Goal: Task Accomplishment & Management: Manage account settings

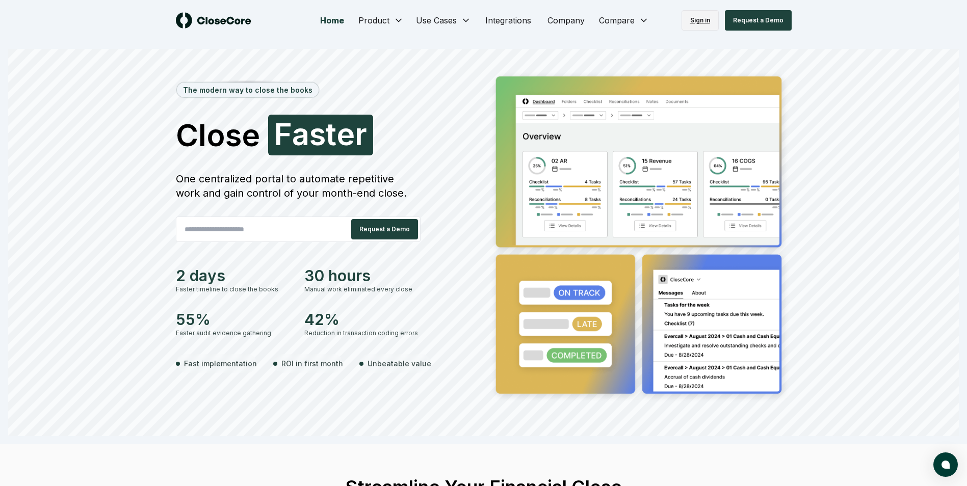
click at [701, 21] on link "Sign in" at bounding box center [700, 20] width 37 height 20
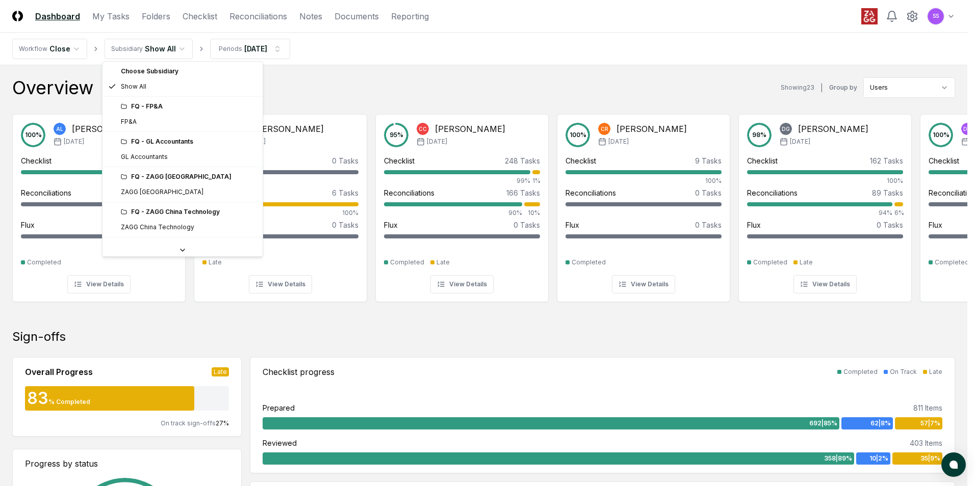
click at [153, 109] on div "FQ - FP&A" at bounding box center [189, 106] width 136 height 9
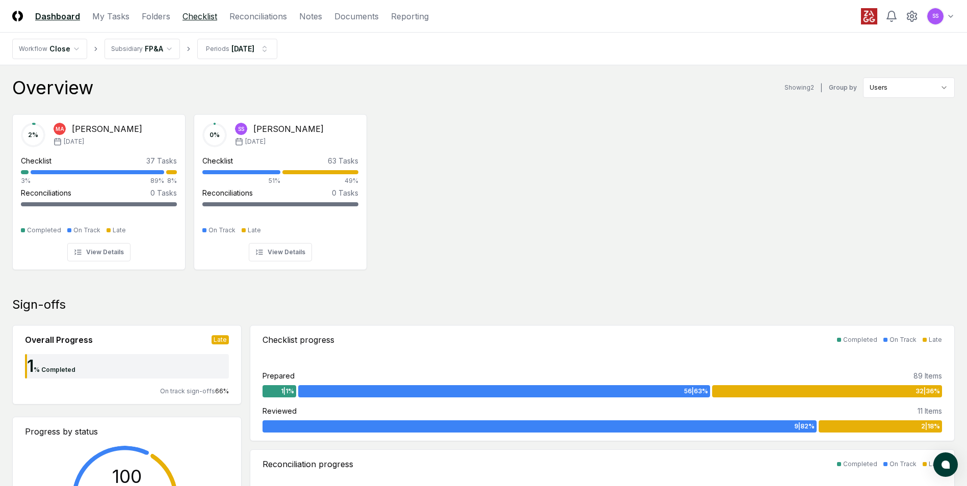
click at [192, 18] on link "Checklist" at bounding box center [200, 16] width 35 height 12
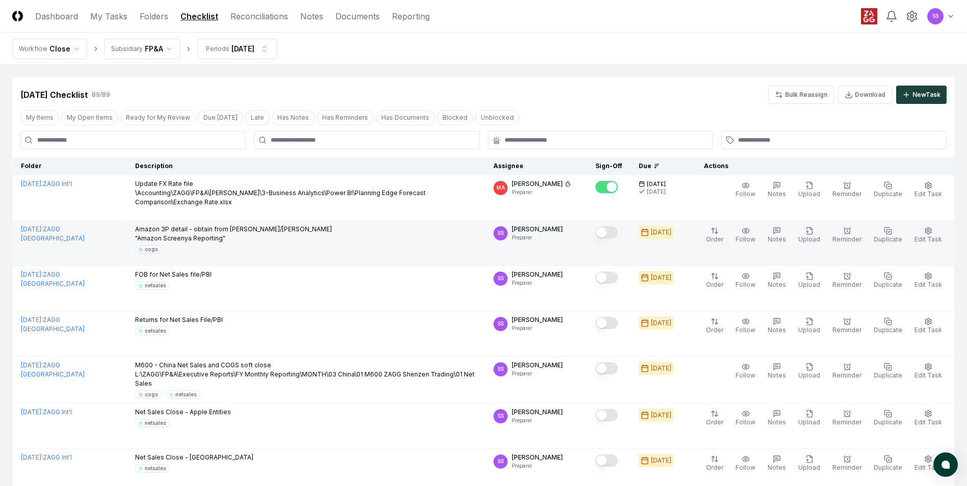
click at [618, 237] on button "Mark complete" at bounding box center [606, 232] width 22 height 12
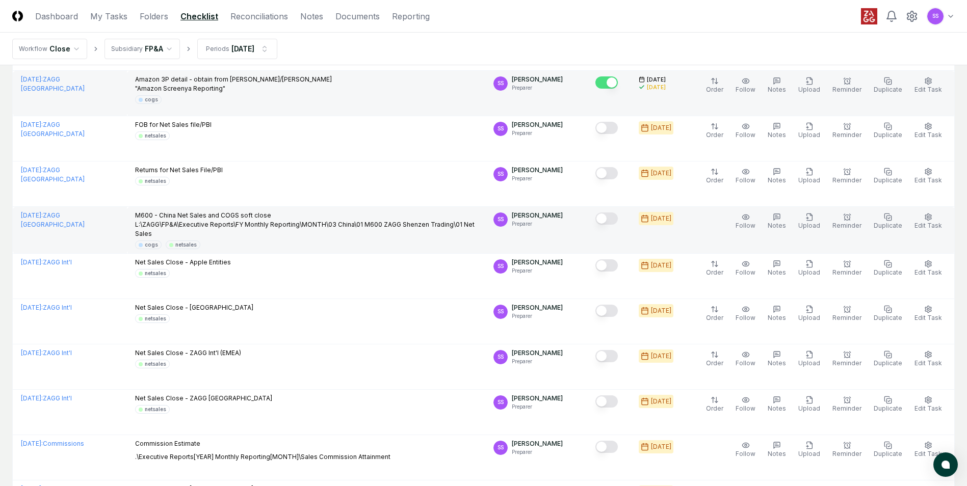
scroll to position [153, 0]
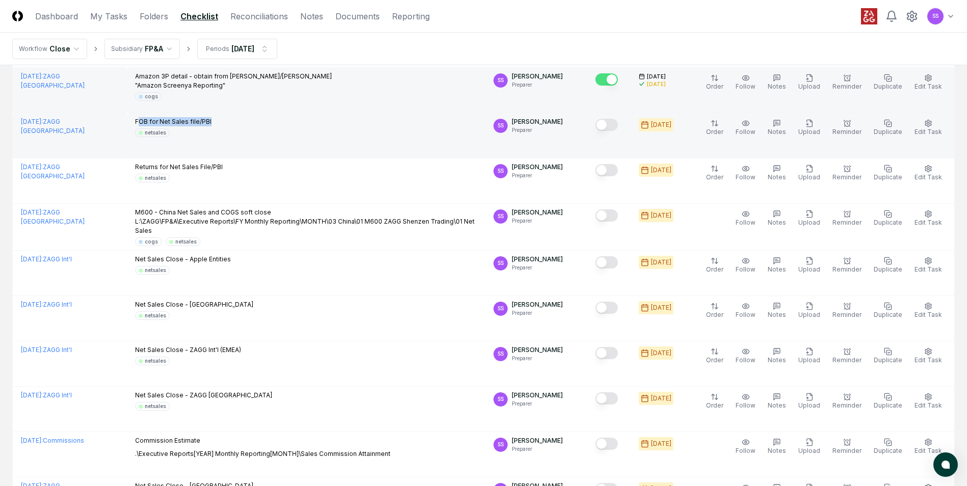
drag, startPoint x: 153, startPoint y: 122, endPoint x: 262, endPoint y: 122, distance: 108.6
click at [249, 122] on div "FOB for Net Sales file/PBI netsales" at bounding box center [306, 127] width 342 height 20
click at [615, 126] on button "Mark complete" at bounding box center [606, 125] width 22 height 12
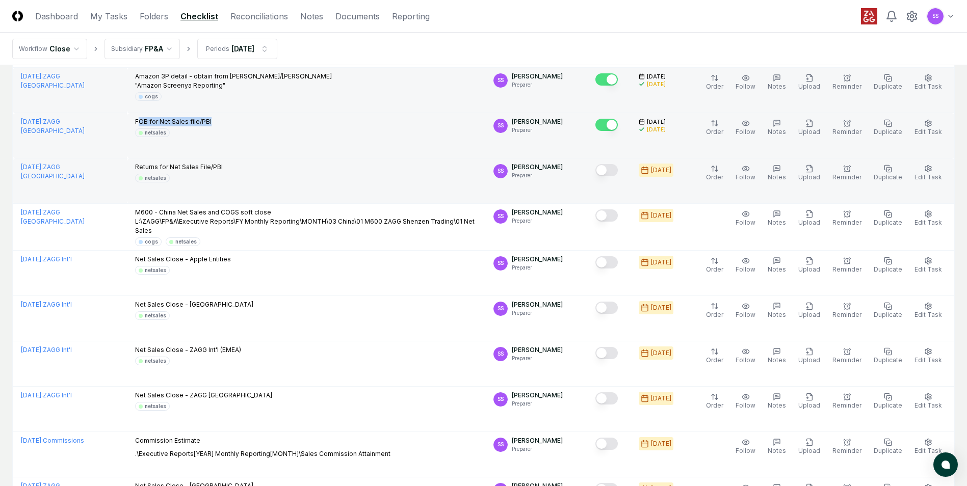
click at [611, 174] on button "Mark complete" at bounding box center [606, 170] width 22 height 12
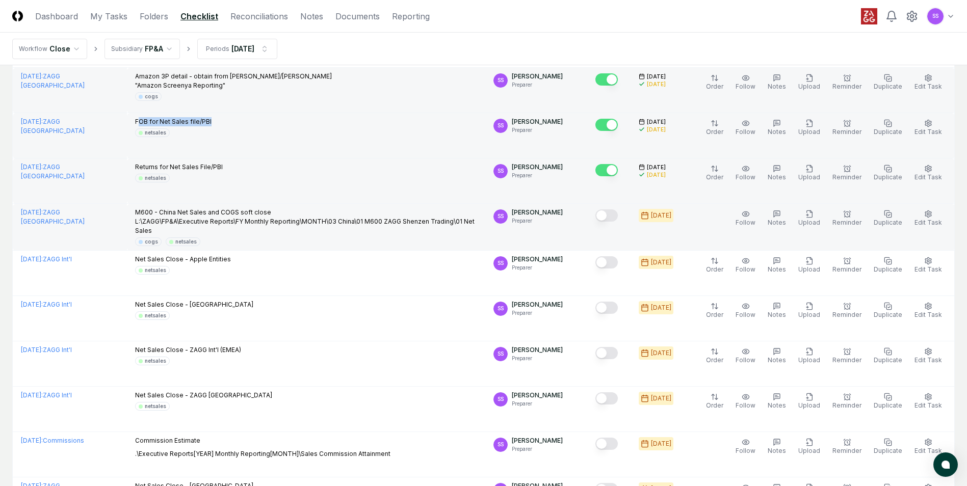
click at [611, 220] on button "Mark complete" at bounding box center [606, 216] width 22 height 12
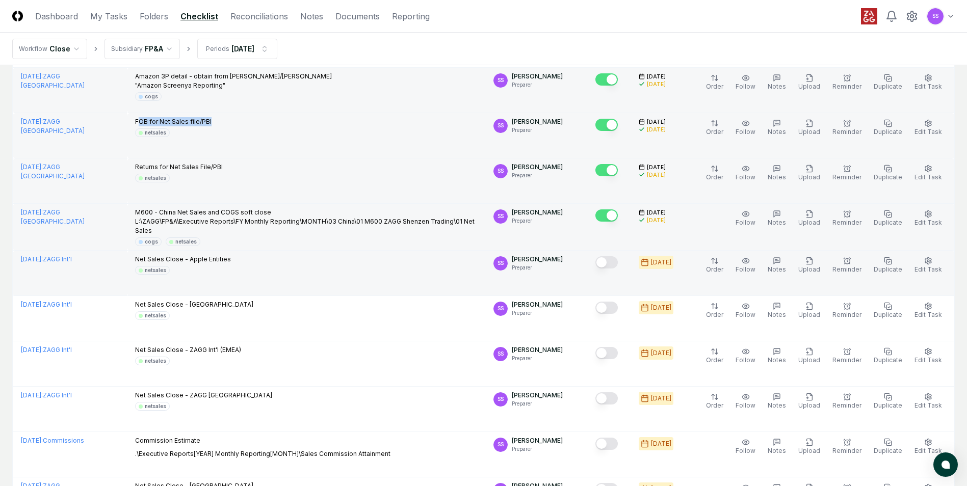
click at [611, 264] on button "Mark complete" at bounding box center [606, 262] width 22 height 12
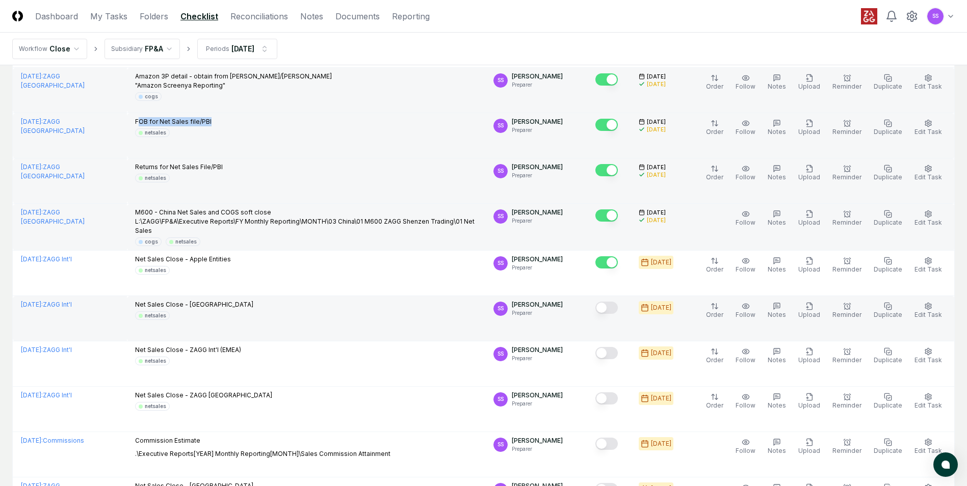
click at [615, 307] on button "Mark complete" at bounding box center [606, 308] width 22 height 12
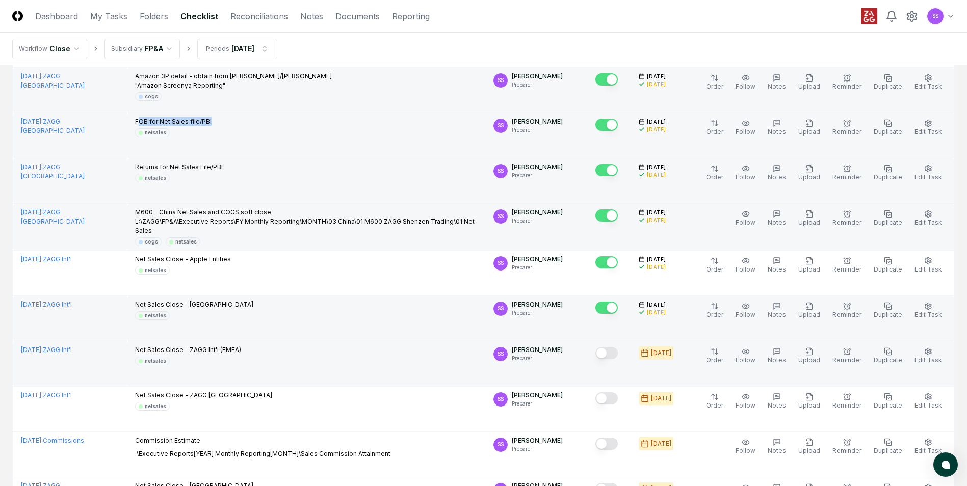
click at [612, 352] on button "Mark complete" at bounding box center [606, 353] width 22 height 12
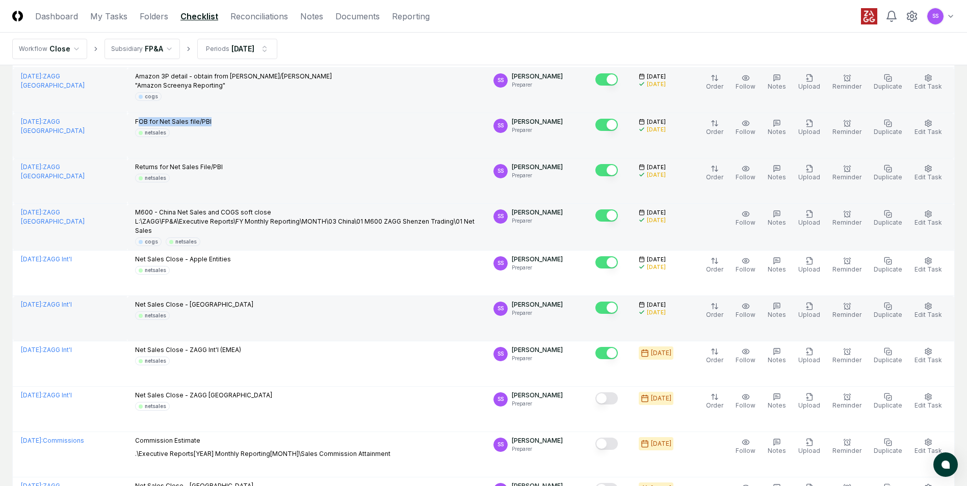
scroll to position [204, 0]
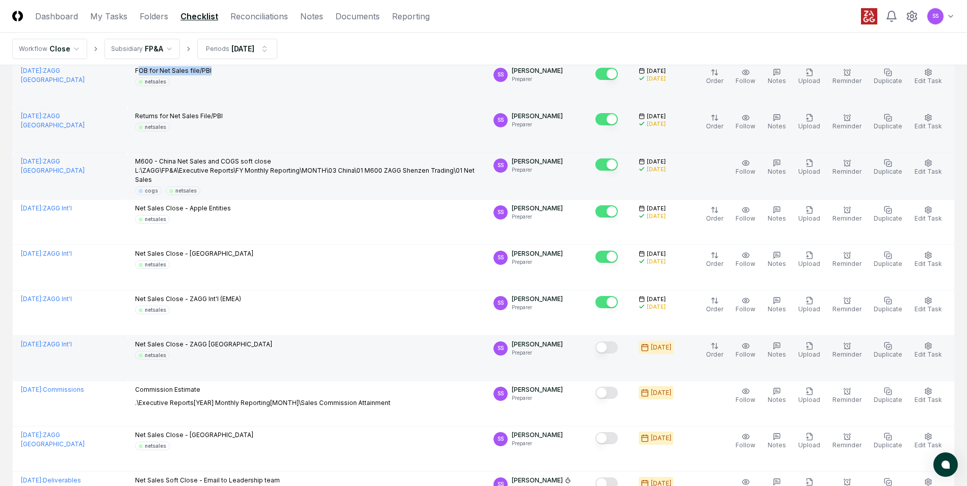
click at [608, 347] on button "Mark complete" at bounding box center [606, 348] width 22 height 12
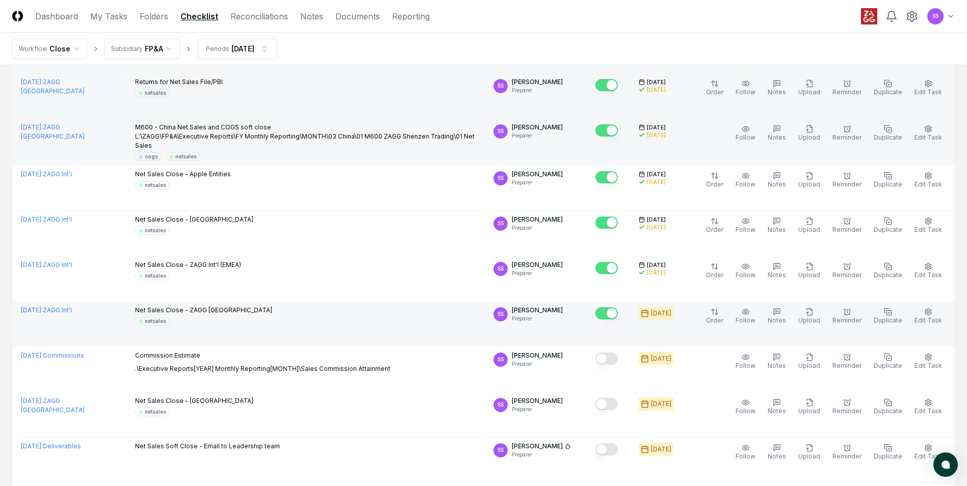
scroll to position [255, 0]
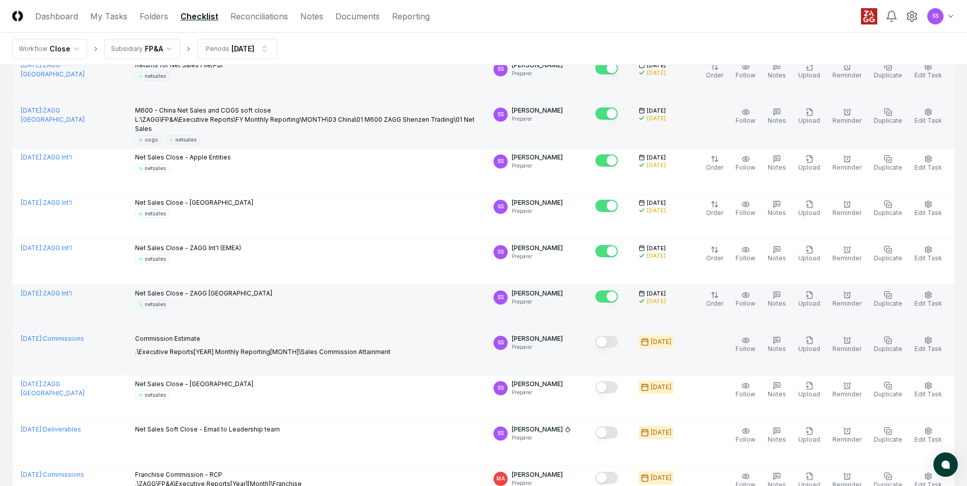
click at [612, 343] on button "Mark complete" at bounding box center [606, 342] width 22 height 12
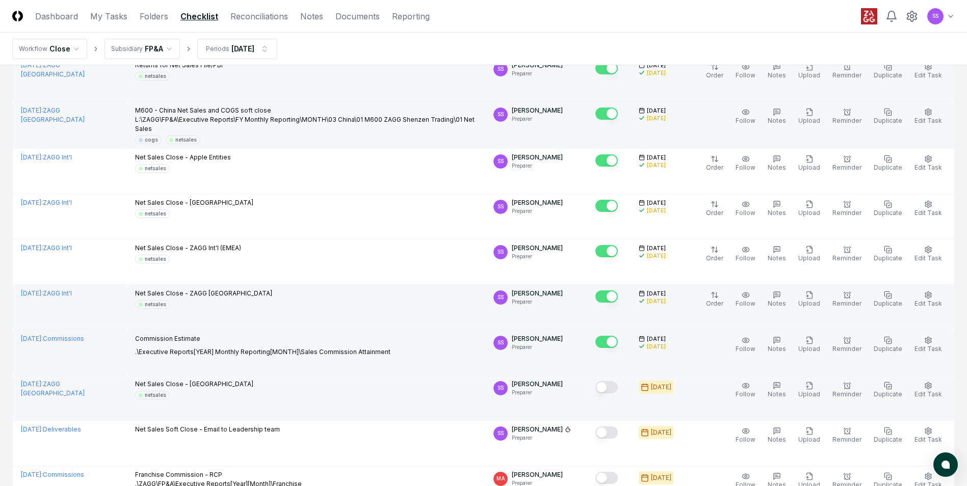
click at [615, 387] on button "Mark complete" at bounding box center [606, 387] width 22 height 12
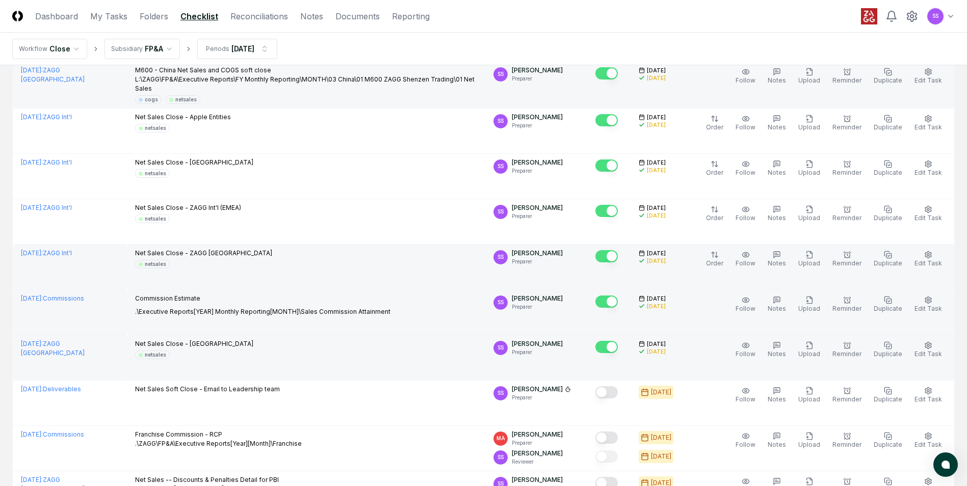
scroll to position [357, 0]
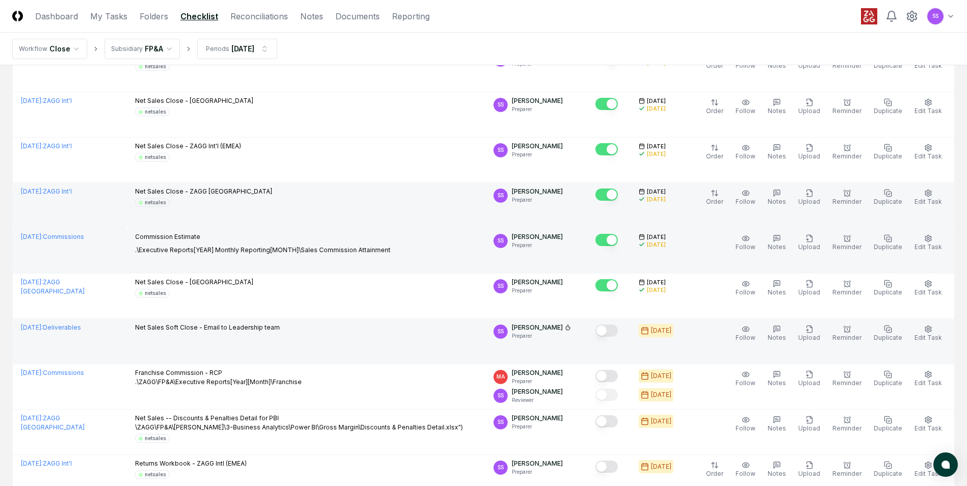
click at [611, 331] on button "Mark complete" at bounding box center [606, 331] width 22 height 12
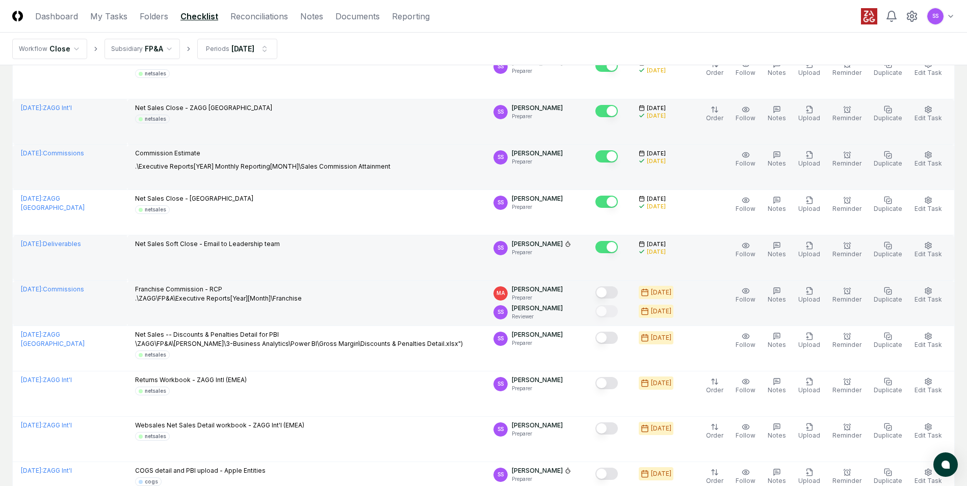
scroll to position [459, 0]
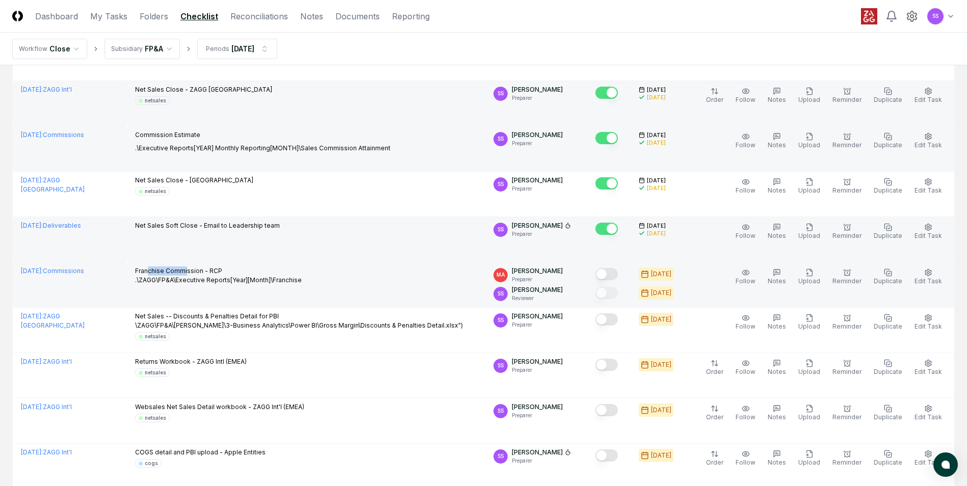
drag, startPoint x: 161, startPoint y: 269, endPoint x: 255, endPoint y: 274, distance: 94.4
click at [231, 274] on p "Franchise Commission - RCP .\ZAGG\FP&A\Executive Reports[Year][Month]\Franchise" at bounding box center [218, 276] width 167 height 18
drag, startPoint x: 255, startPoint y: 274, endPoint x: 265, endPoint y: 273, distance: 10.2
click at [265, 273] on p "Franchise Commission - RCP .\ZAGG\FP&A\Executive Reports[Year][Month]\Franchise" at bounding box center [218, 276] width 167 height 18
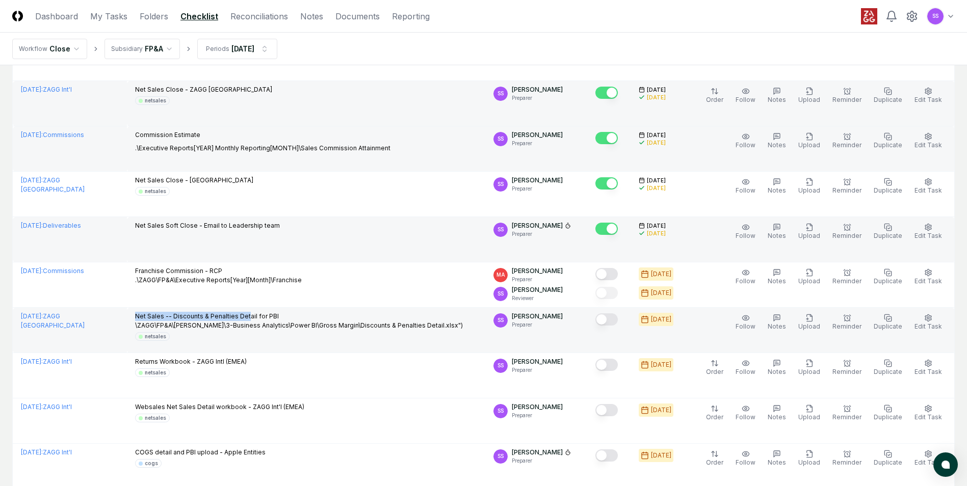
drag, startPoint x: 149, startPoint y: 318, endPoint x: 295, endPoint y: 316, distance: 145.8
click at [287, 316] on p "Net Sales -- Discounts & Penalties Detail for PBI \ZAGG\FP&A\Mike\3-Business An…" at bounding box center [299, 321] width 328 height 18
drag, startPoint x: 226, startPoint y: 318, endPoint x: 201, endPoint y: 316, distance: 24.5
click at [226, 318] on p "Net Sales -- Discounts & Penalties Detail for PBI \ZAGG\FP&A\Mike\3-Business An…" at bounding box center [299, 321] width 328 height 18
drag, startPoint x: 224, startPoint y: 317, endPoint x: 271, endPoint y: 317, distance: 46.9
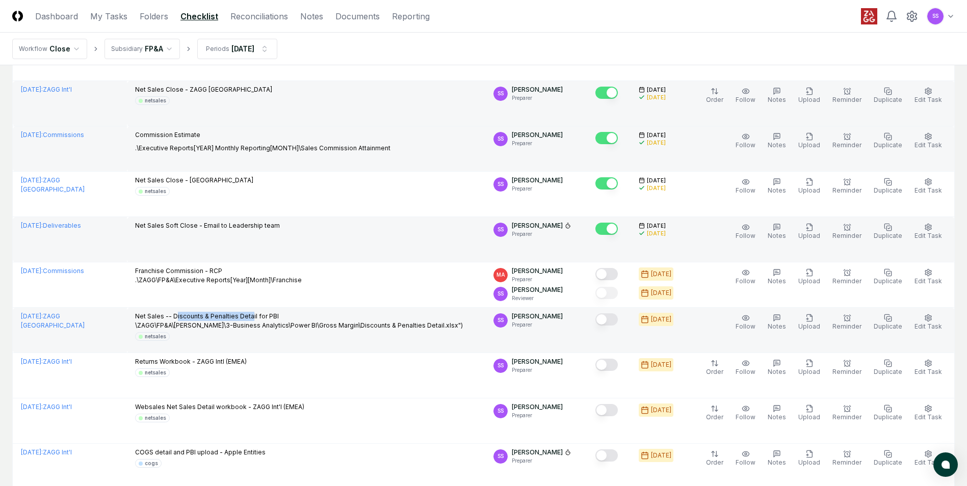
click at [271, 317] on p "Net Sales -- Discounts & Penalties Detail for PBI \ZAGG\FP&A\Mike\3-Business An…" at bounding box center [299, 321] width 328 height 18
click at [274, 317] on p "Net Sales -- Discounts & Penalties Detail for PBI \ZAGG\FP&A\Mike\3-Business An…" at bounding box center [299, 321] width 328 height 18
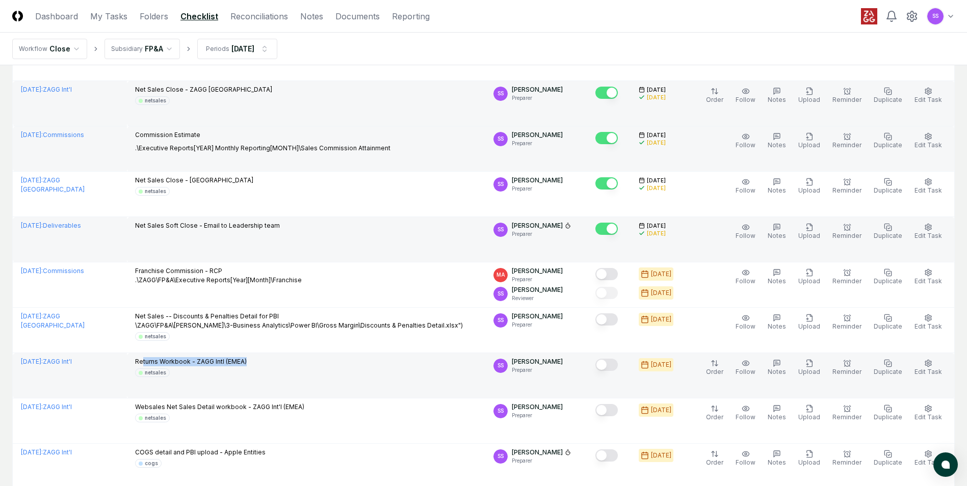
drag, startPoint x: 186, startPoint y: 361, endPoint x: 279, endPoint y: 364, distance: 93.8
click at [278, 364] on div "Returns Workbook - ZAGG Intl (EMEA) netsales" at bounding box center [306, 367] width 342 height 20
click at [280, 363] on div "Returns Workbook - ZAGG Intl (EMEA) netsales" at bounding box center [306, 367] width 342 height 20
click at [618, 369] on button "Mark complete" at bounding box center [606, 365] width 22 height 12
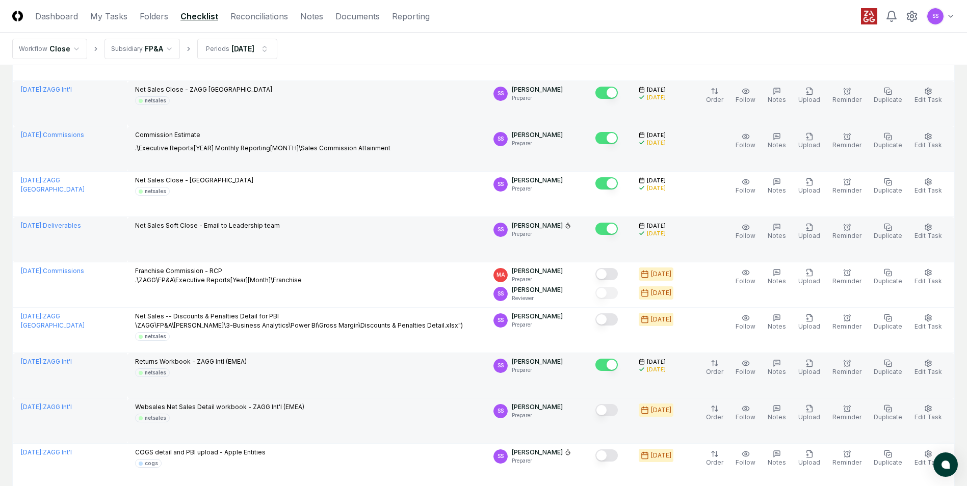
click at [616, 412] on button "Mark complete" at bounding box center [606, 410] width 22 height 12
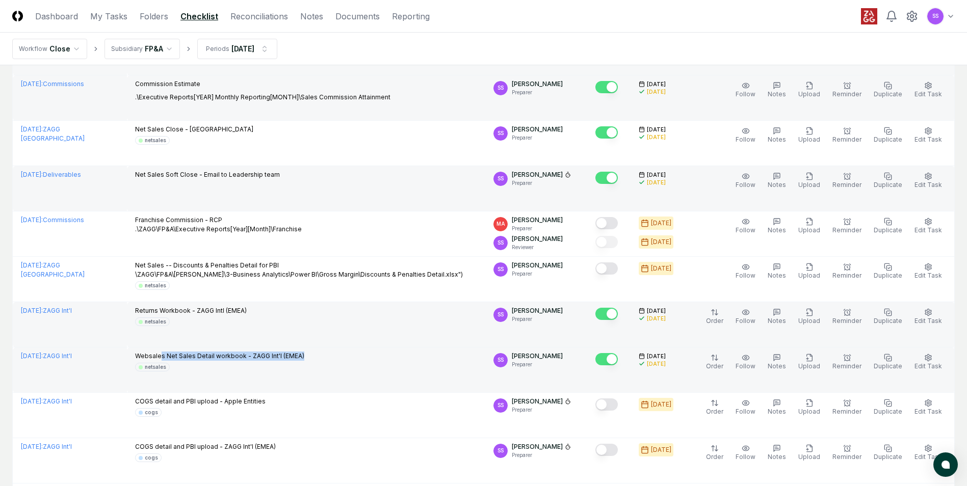
drag, startPoint x: 173, startPoint y: 357, endPoint x: 344, endPoint y: 358, distance: 170.8
click at [342, 358] on div "Websales Net Sales Detail workbook - ZAGG Int'l (EMEA) netsales" at bounding box center [306, 362] width 342 height 20
click at [345, 358] on div "Websales Net Sales Detail workbook - ZAGG Int'l (EMEA) netsales" at bounding box center [306, 362] width 342 height 20
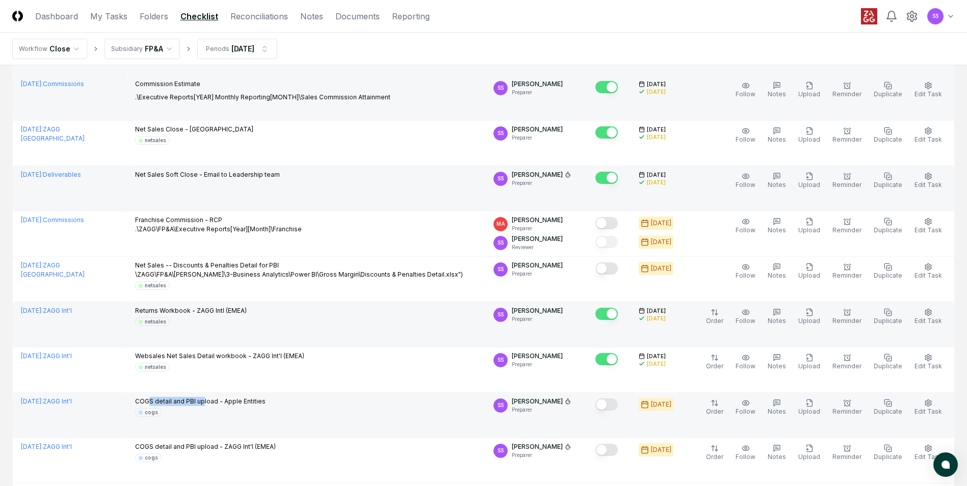
drag, startPoint x: 163, startPoint y: 402, endPoint x: 271, endPoint y: 401, distance: 108.6
click at [266, 401] on p "COGS detail and PBI upload - Apple Entities" at bounding box center [200, 401] width 131 height 9
drag, startPoint x: 271, startPoint y: 401, endPoint x: 288, endPoint y: 405, distance: 16.8
click at [288, 405] on div "COGS detail and PBI upload - Apple Entities cogs" at bounding box center [306, 407] width 342 height 20
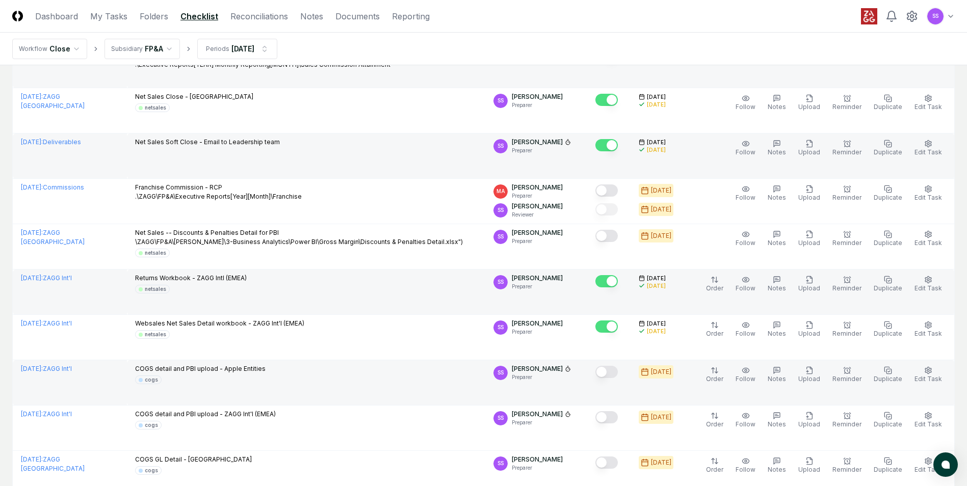
scroll to position [561, 0]
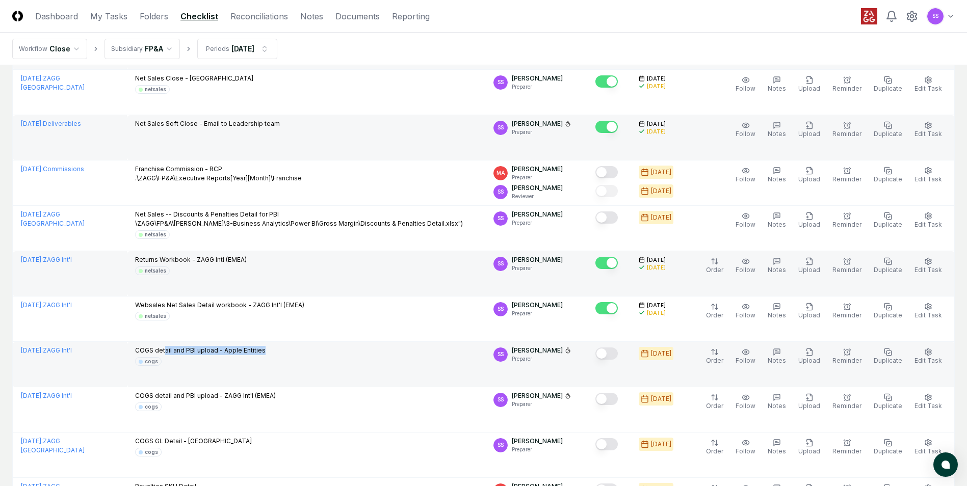
drag, startPoint x: 177, startPoint y: 351, endPoint x: 294, endPoint y: 350, distance: 116.7
click at [292, 350] on div "COGS detail and PBI upload - Apple Entities cogs" at bounding box center [306, 356] width 342 height 20
click at [296, 351] on div "COGS detail and PBI upload - Apple Entities cogs" at bounding box center [306, 356] width 342 height 20
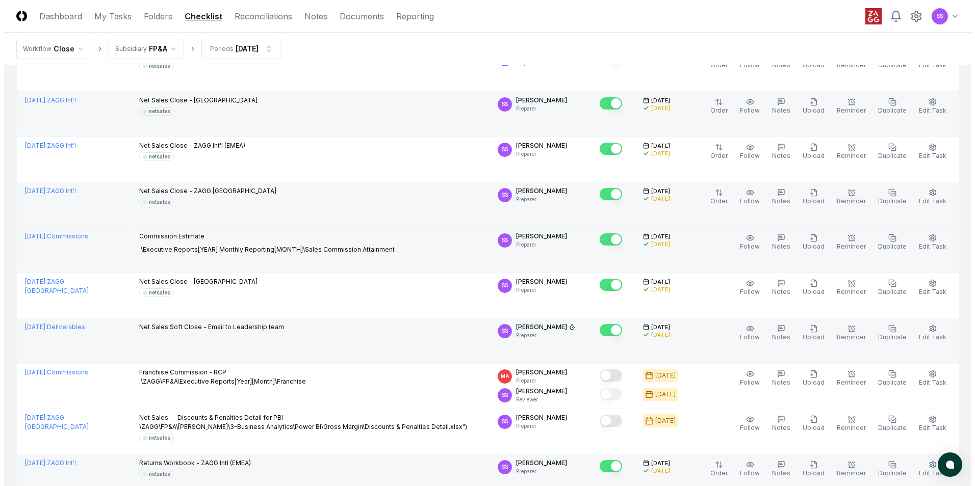
scroll to position [357, 0]
click at [437, 108] on div "Net Sales Close - Hong Kong netsales" at bounding box center [306, 106] width 342 height 20
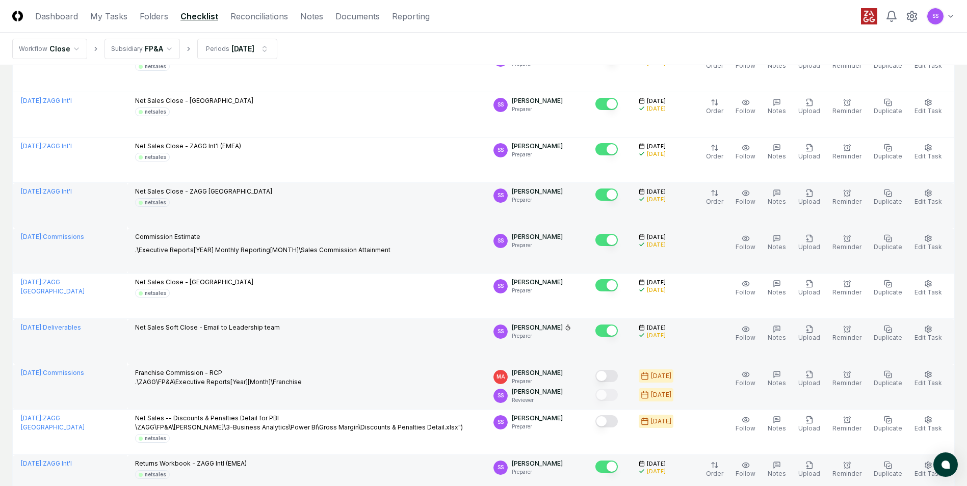
click at [507, 394] on span "SS" at bounding box center [500, 396] width 14 height 14
click at [927, 376] on icon "button" at bounding box center [928, 375] width 8 height 8
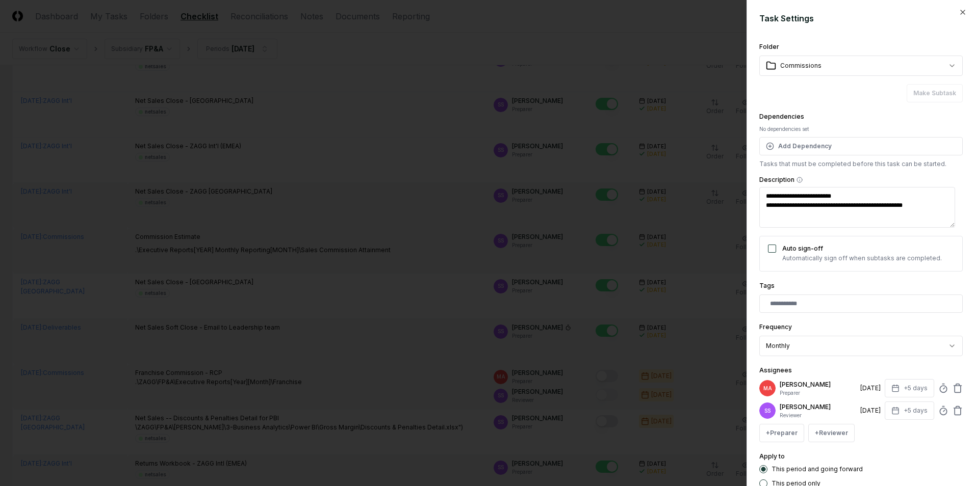
type textarea "**********"
type textarea "*"
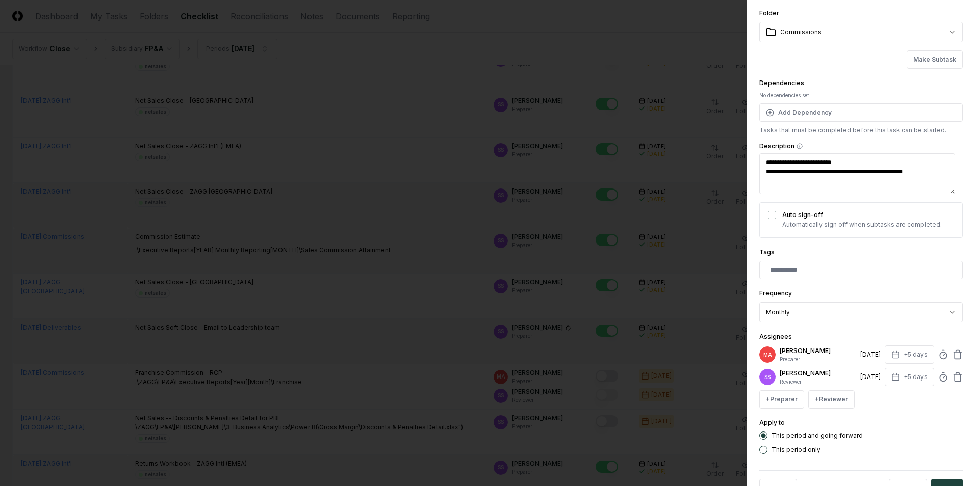
scroll to position [67, 0]
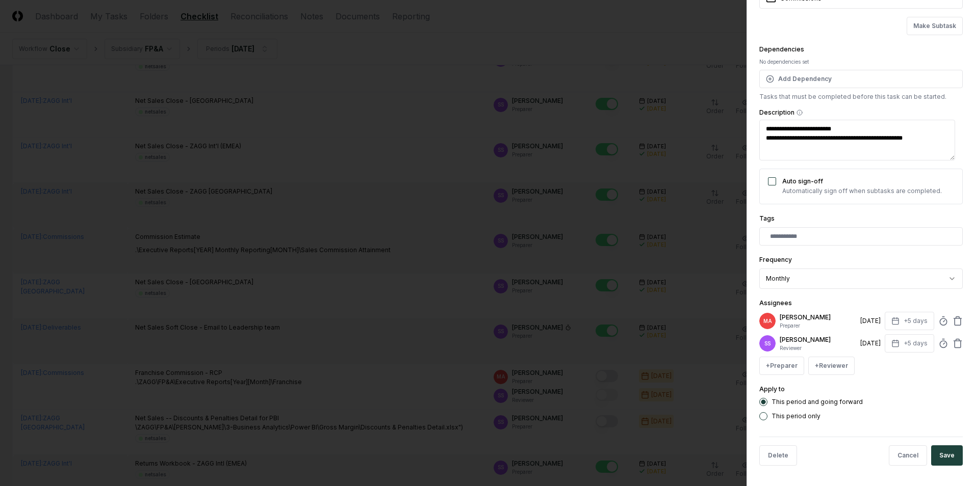
click at [800, 337] on p "Steven Senft" at bounding box center [817, 339] width 76 height 9
click at [827, 365] on button "+ Reviewer" at bounding box center [831, 366] width 46 height 18
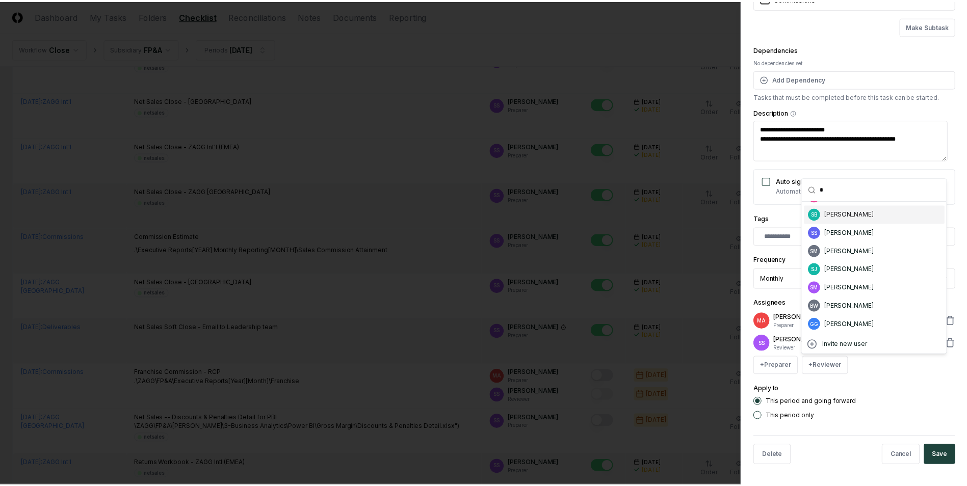
scroll to position [0, 0]
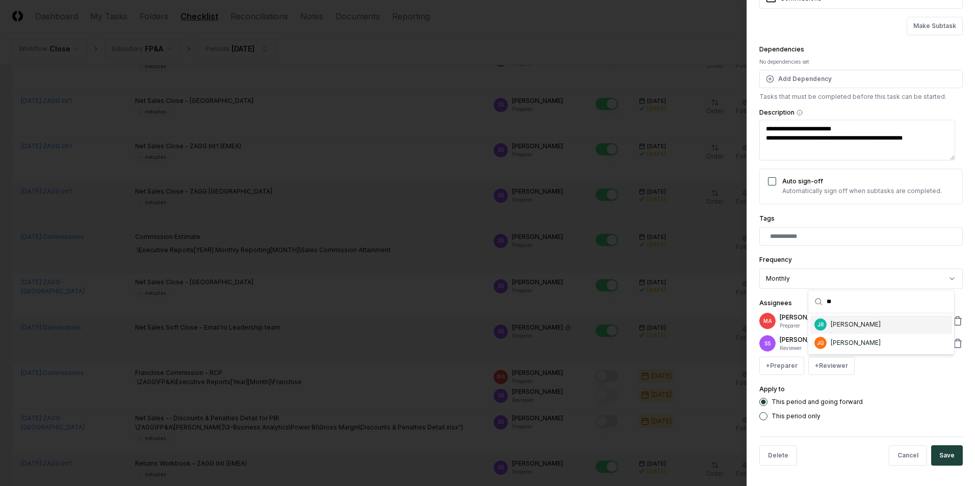
type input "*"
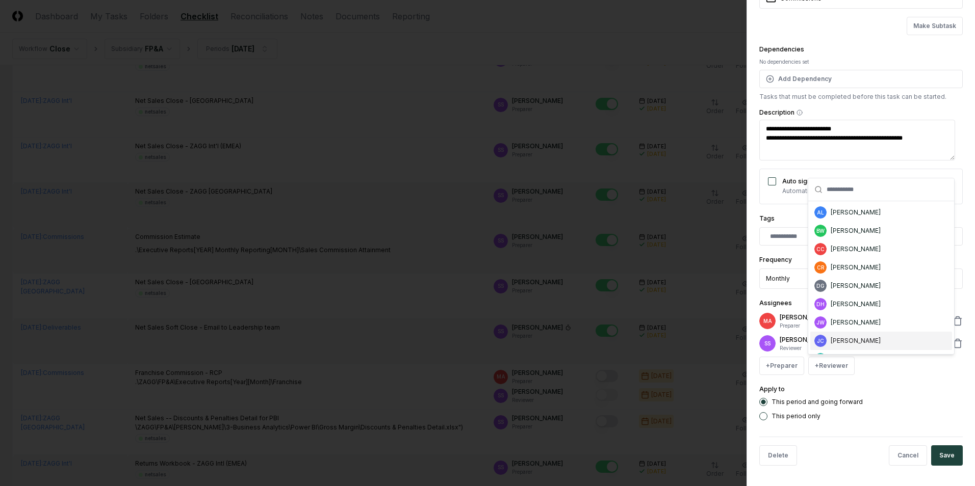
click at [930, 408] on div "This period and going forward This period only" at bounding box center [860, 409] width 203 height 22
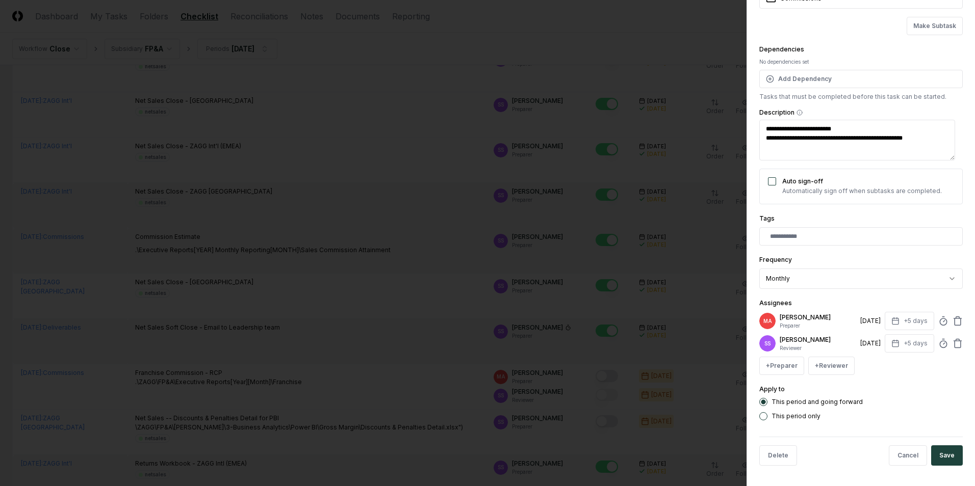
type textarea "**********"
type textarea "*"
click at [386, 357] on div at bounding box center [487, 243] width 975 height 486
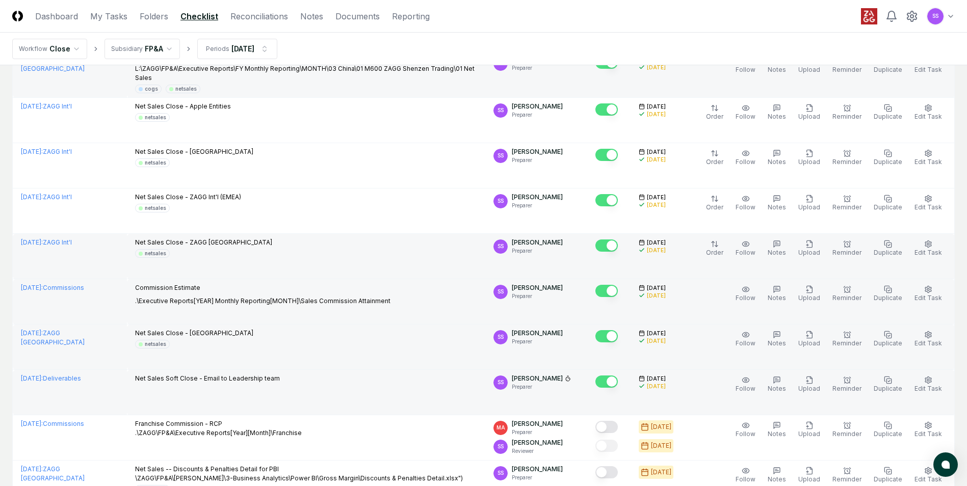
scroll to position [408, 0]
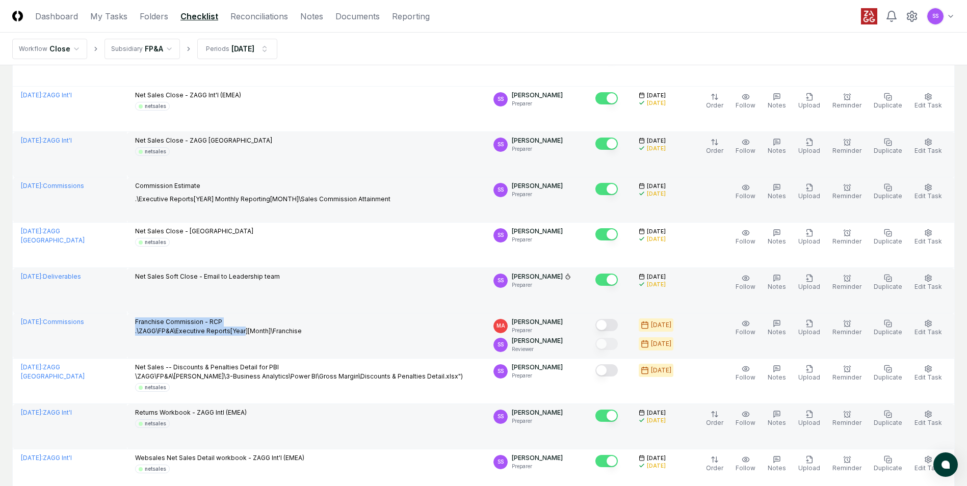
drag, startPoint x: 147, startPoint y: 321, endPoint x: 257, endPoint y: 327, distance: 109.8
click at [257, 327] on td "Franchise Commission - RCP .\ZAGG\FP&A\Executive Reports[Year][Month]\Franchise" at bounding box center [306, 336] width 358 height 45
drag, startPoint x: 257, startPoint y: 327, endPoint x: 258, endPoint y: 321, distance: 6.8
click at [258, 321] on p "Franchise Commission - RCP .\ZAGG\FP&A\Executive Reports[Year][Month]\Franchise" at bounding box center [218, 327] width 167 height 18
drag, startPoint x: 161, startPoint y: 321, endPoint x: 272, endPoint y: 321, distance: 111.6
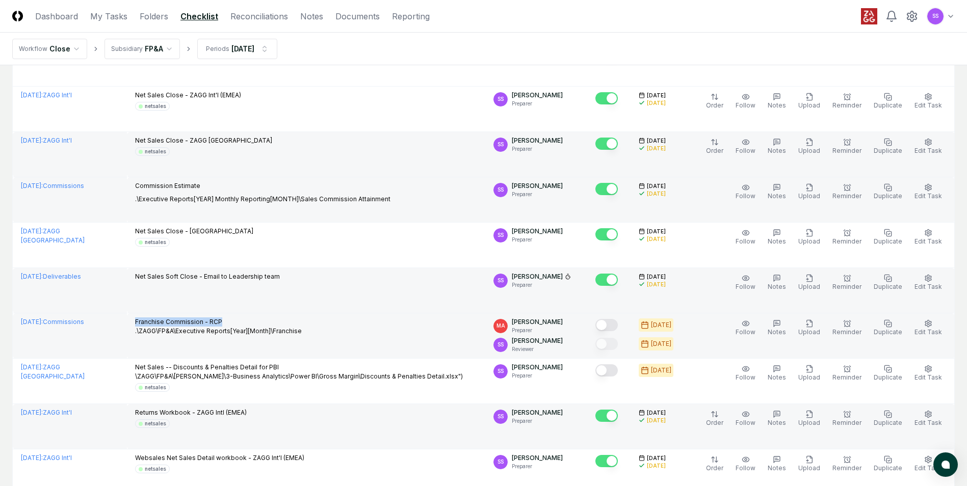
click at [272, 321] on p "Franchise Commission - RCP .\ZAGG\FP&A\Executive Reports[Year][Month]\Franchise" at bounding box center [218, 327] width 167 height 18
drag, startPoint x: 148, startPoint y: 319, endPoint x: 333, endPoint y: 327, distance: 185.7
click at [333, 327] on div "Franchise Commission - RCP .\ZAGG\FP&A\Executive Reports[Year][Month]\Franchise" at bounding box center [306, 328] width 342 height 20
click at [330, 330] on div "Franchise Commission - RCP .\ZAGG\FP&A\Executive Reports[Year][Month]\Franchise" at bounding box center [306, 328] width 342 height 20
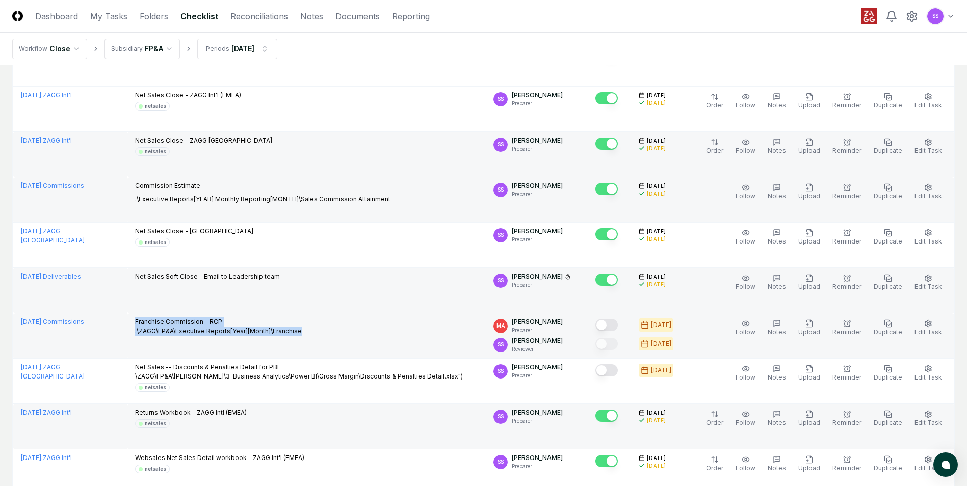
drag, startPoint x: 325, startPoint y: 330, endPoint x: 148, endPoint y: 320, distance: 177.2
click at [148, 320] on div "Franchise Commission - RCP .\ZAGG\FP&A\Executive Reports[Year][Month]\Franchise" at bounding box center [306, 328] width 342 height 20
drag, startPoint x: 149, startPoint y: 321, endPoint x: 183, endPoint y: 330, distance: 34.9
click at [183, 330] on p "Franchise Commission - RCP .\ZAGG\FP&A\Executive Reports[Year][Month]\Franchise" at bounding box center [218, 327] width 167 height 18
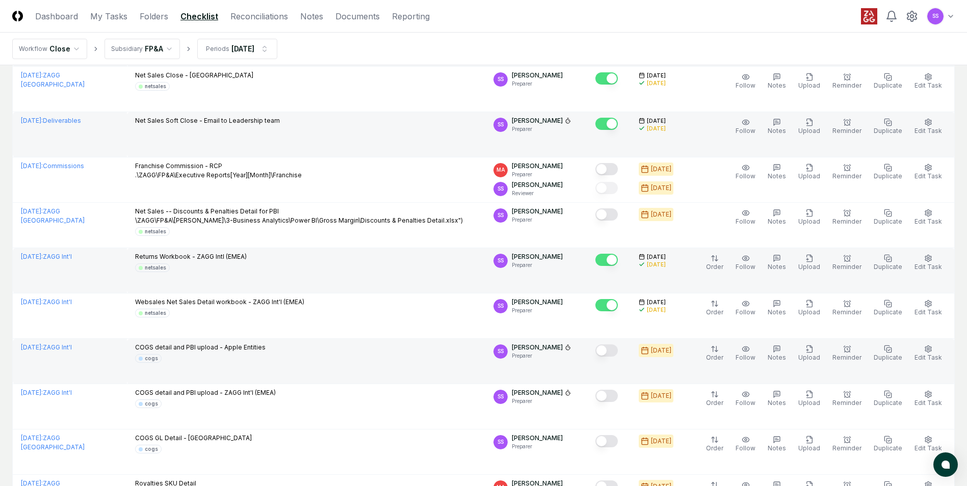
scroll to position [612, 0]
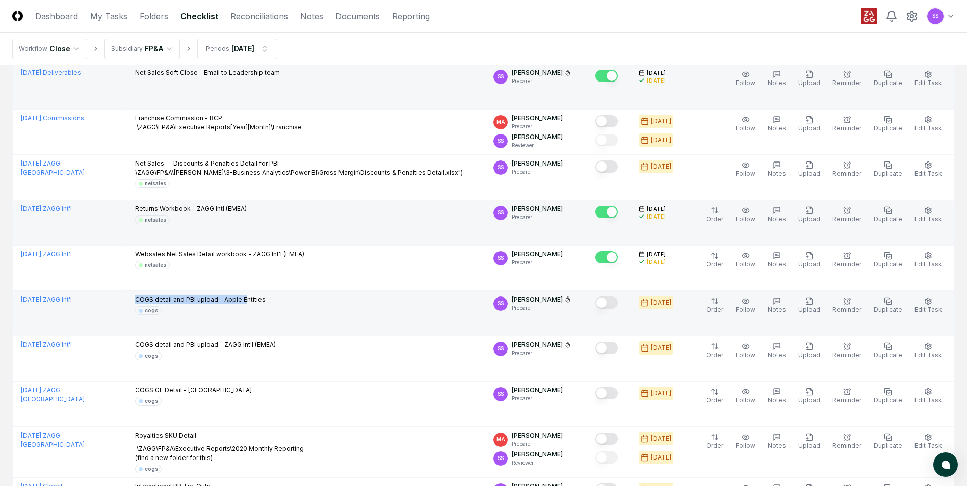
drag, startPoint x: 149, startPoint y: 298, endPoint x: 282, endPoint y: 299, distance: 132.5
click at [278, 299] on div "COGS detail and PBI upload - Apple Entities cogs" at bounding box center [306, 305] width 342 height 20
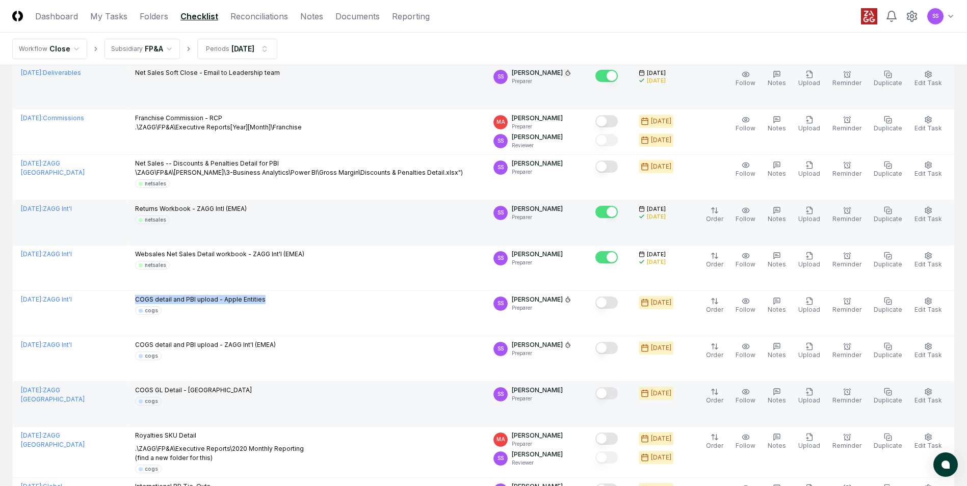
scroll to position [663, 0]
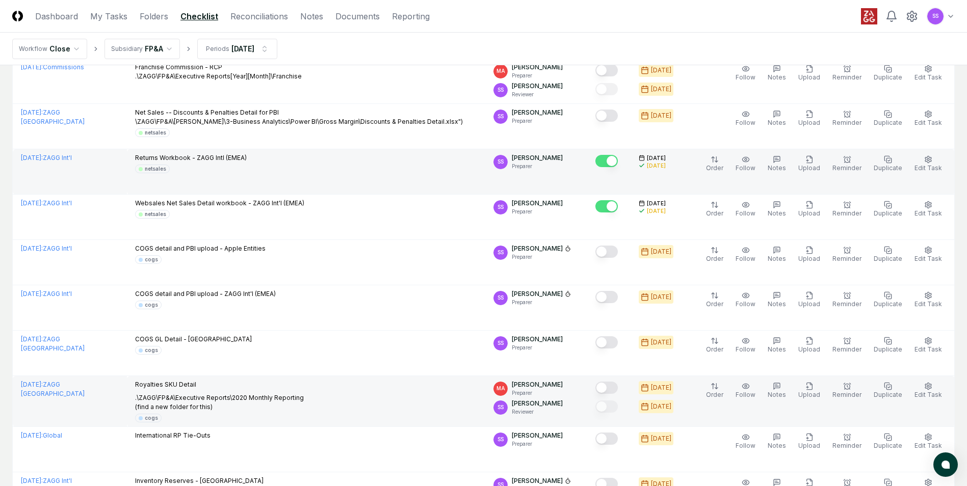
drag, startPoint x: 191, startPoint y: 388, endPoint x: 164, endPoint y: 384, distance: 27.8
click at [189, 388] on p "Royalties SKU Detail" at bounding box center [219, 384] width 169 height 9
drag, startPoint x: 181, startPoint y: 393, endPoint x: 245, endPoint y: 405, distance: 65.4
click at [244, 405] on div "Royalties SKU Detail .\ZAGG\FP&A\Executive Reports\2020 Monthly Reporting (find…" at bounding box center [219, 396] width 169 height 32
drag, startPoint x: 245, startPoint y: 405, endPoint x: 253, endPoint y: 408, distance: 8.4
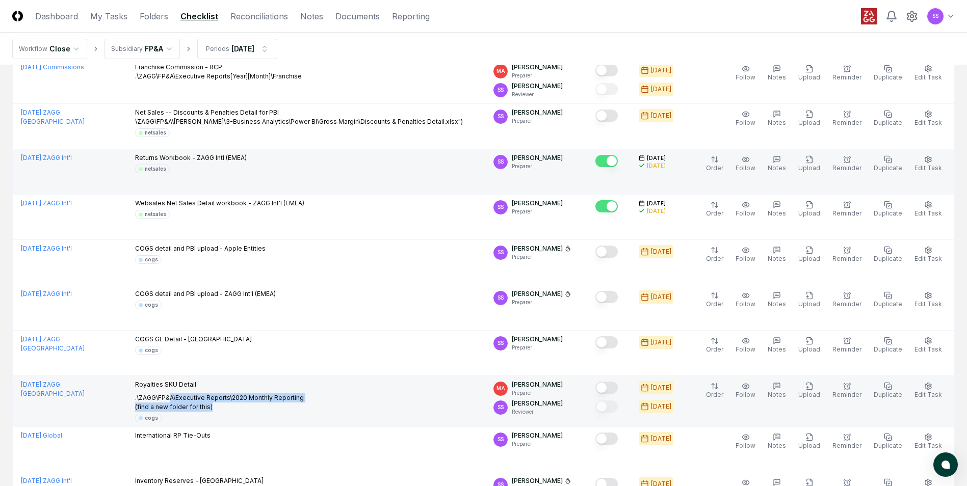
click at [253, 408] on p ".\ZAGG\FP&A\Executive Reports\2020 Monthly Reporting (find a new folder for thi…" at bounding box center [219, 403] width 169 height 18
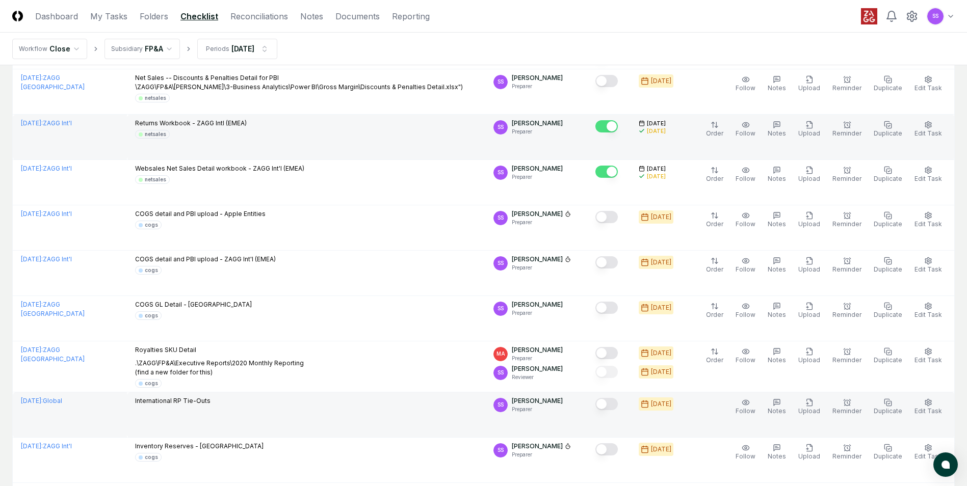
scroll to position [714, 0]
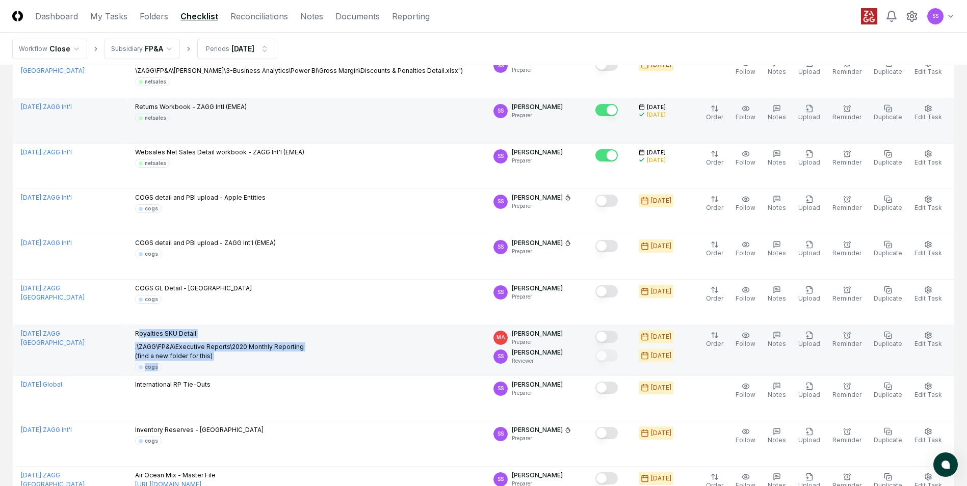
drag, startPoint x: 151, startPoint y: 334, endPoint x: 243, endPoint y: 370, distance: 98.6
click at [241, 370] on div "Royalties SKU Detail .\ZAGG\FP&A\Executive Reports\2020 Monthly Reporting (find…" at bounding box center [219, 350] width 169 height 42
drag, startPoint x: 243, startPoint y: 370, endPoint x: 238, endPoint y: 358, distance: 12.6
click at [238, 358] on p ".\ZAGG\FP&A\Executive Reports\2020 Monthly Reporting (find a new folder for thi…" at bounding box center [219, 352] width 169 height 18
drag, startPoint x: 234, startPoint y: 357, endPoint x: 144, endPoint y: 330, distance: 93.6
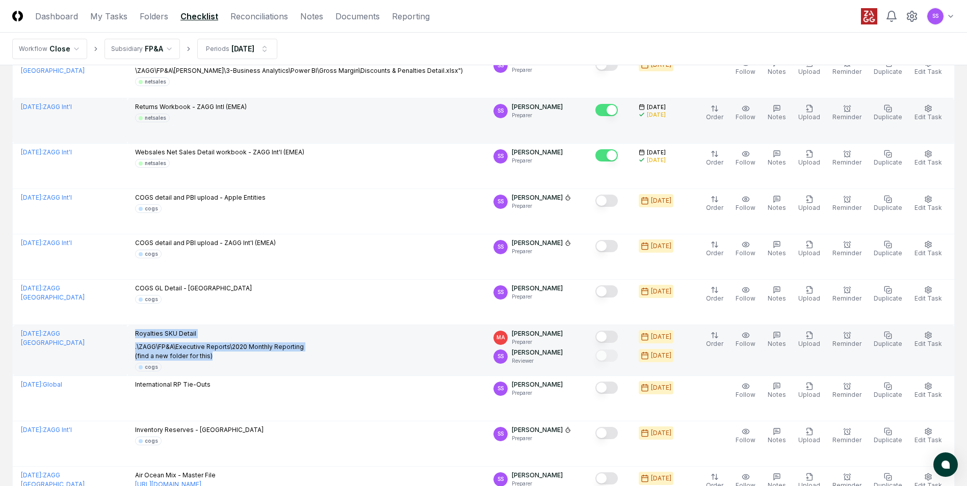
click at [144, 330] on td "Royalties SKU Detail .\ZAGG\FP&A\Executive Reports\2020 Monthly Reporting (find…" at bounding box center [306, 350] width 358 height 51
drag, startPoint x: 144, startPoint y: 330, endPoint x: 157, endPoint y: 335, distance: 13.5
click at [157, 335] on p "Royalties SKU Detail" at bounding box center [219, 333] width 169 height 9
drag, startPoint x: 149, startPoint y: 334, endPoint x: 225, endPoint y: 355, distance: 78.8
click at [225, 355] on div "Royalties SKU Detail .\ZAGG\FP&A\Executive Reports\2020 Monthly Reporting (find…" at bounding box center [219, 345] width 169 height 32
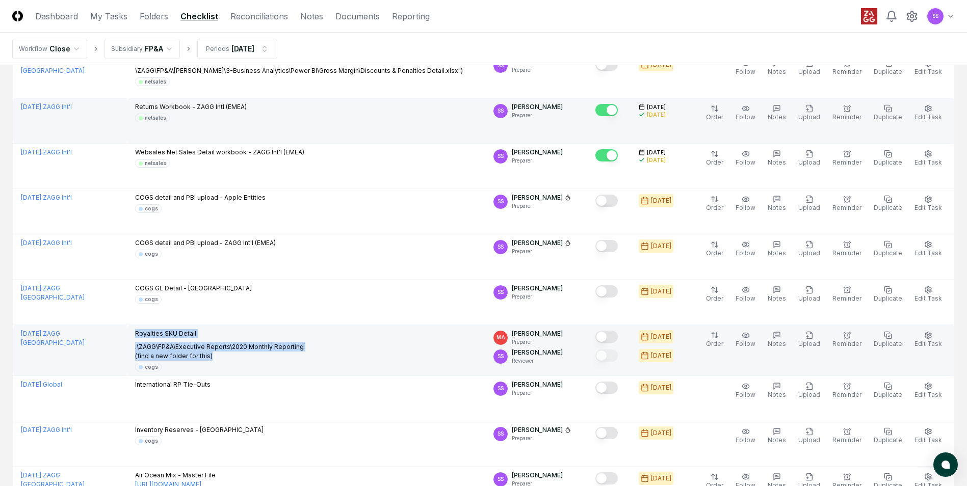
click at [225, 355] on p ".\ZAGG\FP&A\Executive Reports\2020 Monthly Reporting (find a new folder for thi…" at bounding box center [219, 352] width 169 height 18
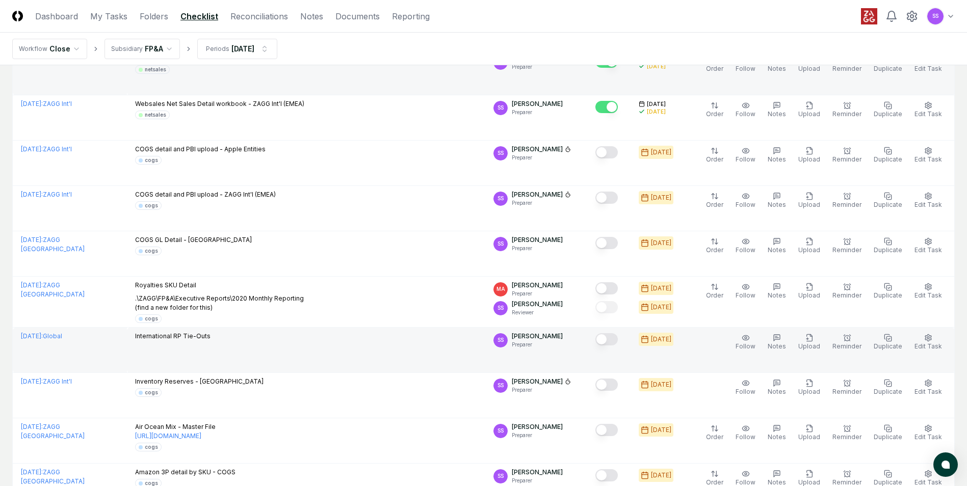
scroll to position [765, 0]
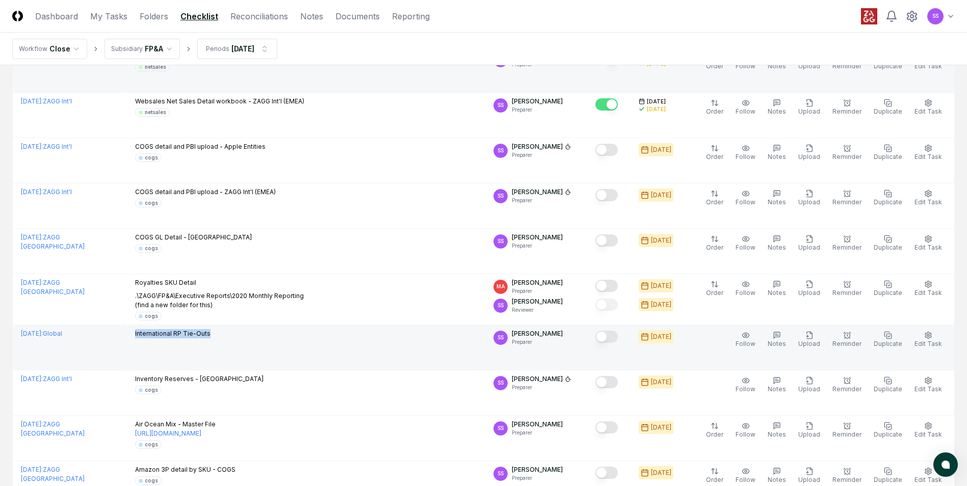
drag, startPoint x: 147, startPoint y: 333, endPoint x: 242, endPoint y: 338, distance: 95.5
click at [242, 338] on td "International RP Tie-Outs" at bounding box center [306, 347] width 358 height 45
click at [242, 338] on div "International RP Tie-Outs" at bounding box center [306, 334] width 342 height 11
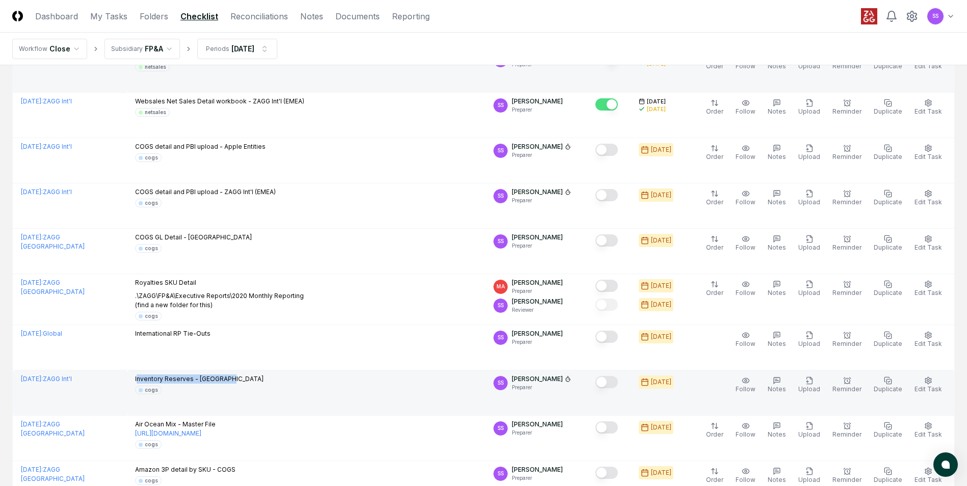
drag, startPoint x: 149, startPoint y: 378, endPoint x: 256, endPoint y: 377, distance: 107.6
click at [256, 377] on div "Inventory Reserves - Hong Kong cogs" at bounding box center [306, 385] width 342 height 20
click at [258, 378] on div "Inventory Reserves - Hong Kong cogs" at bounding box center [306, 385] width 342 height 20
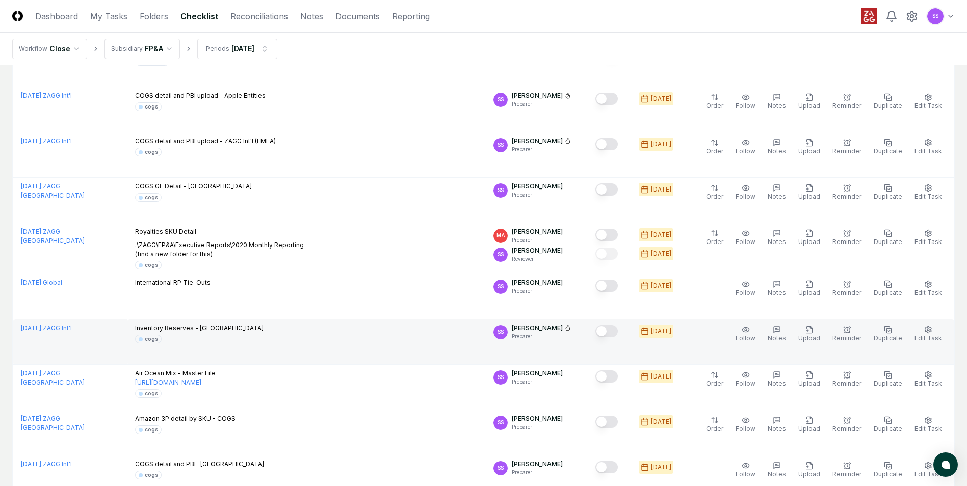
scroll to position [867, 0]
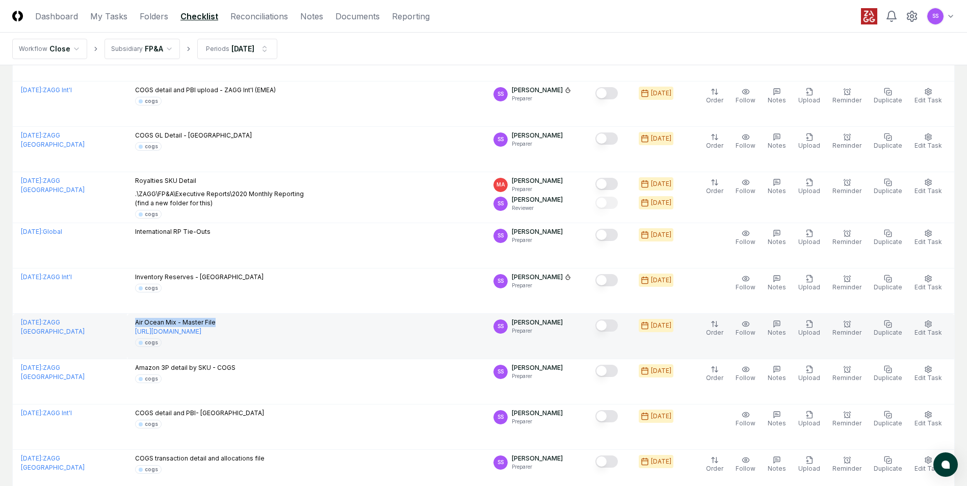
drag, startPoint x: 150, startPoint y: 321, endPoint x: 237, endPoint y: 321, distance: 87.2
click at [216, 321] on p "Air Ocean Mix - Master File https://zagg.sharepoint.com/:x:/s/FPA-SLC/ERpwkmbWW…" at bounding box center [175, 327] width 81 height 18
click at [216, 320] on p "Air Ocean Mix - Master File https://zagg.sharepoint.com/:x:/s/FPA-SLC/ERpwkmbWW…" at bounding box center [175, 327] width 81 height 18
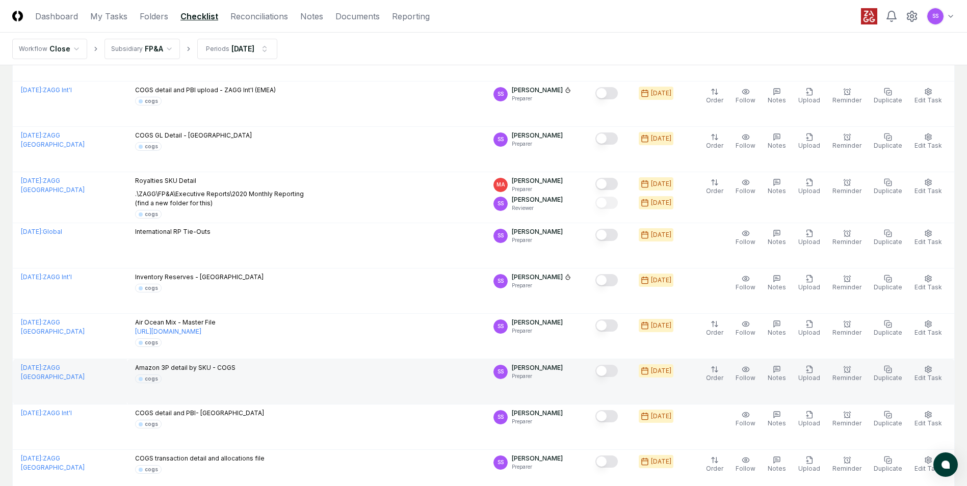
click at [328, 383] on td "Amazon 3P detail by SKU - COGS cogs" at bounding box center [306, 381] width 358 height 45
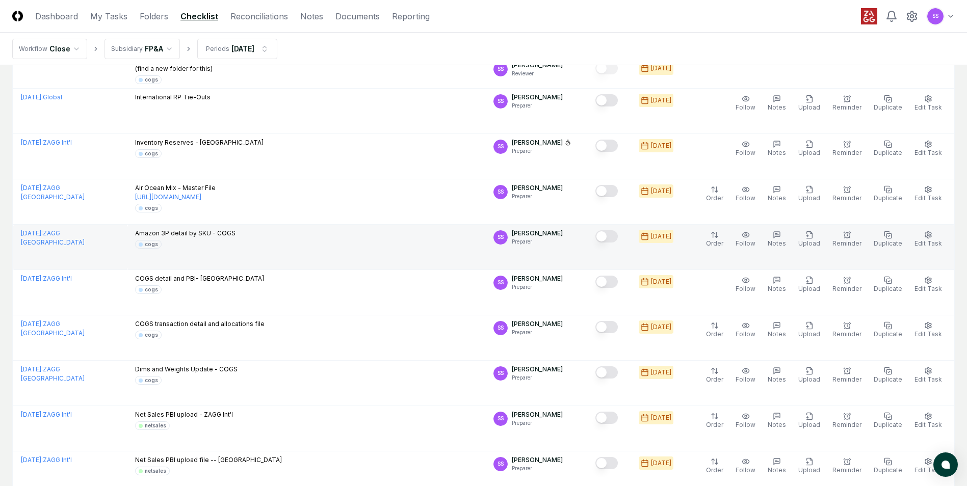
scroll to position [1020, 0]
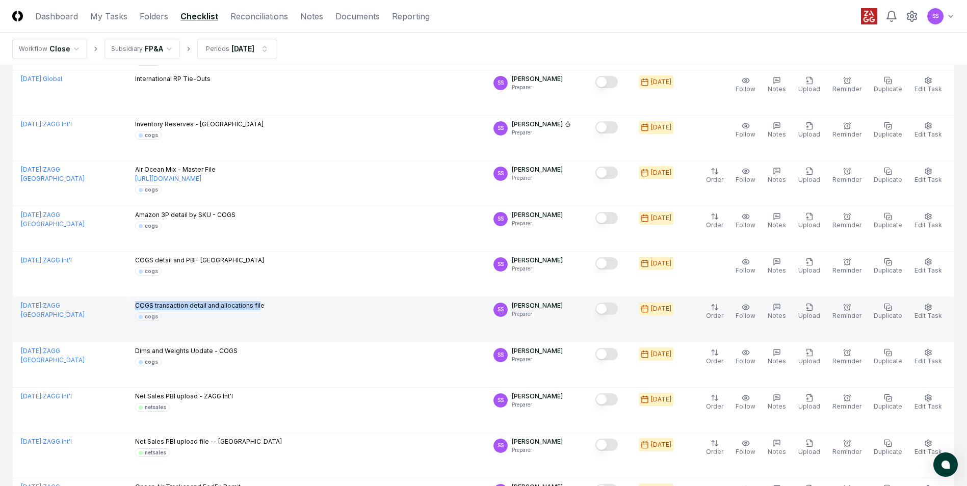
drag, startPoint x: 148, startPoint y: 304, endPoint x: 279, endPoint y: 306, distance: 131.6
click at [277, 306] on div "COGS transaction detail and allocations file cogs" at bounding box center [306, 311] width 342 height 20
drag, startPoint x: 279, startPoint y: 306, endPoint x: 287, endPoint y: 306, distance: 7.6
click at [287, 306] on div "COGS transaction detail and allocations file cogs" at bounding box center [306, 311] width 342 height 20
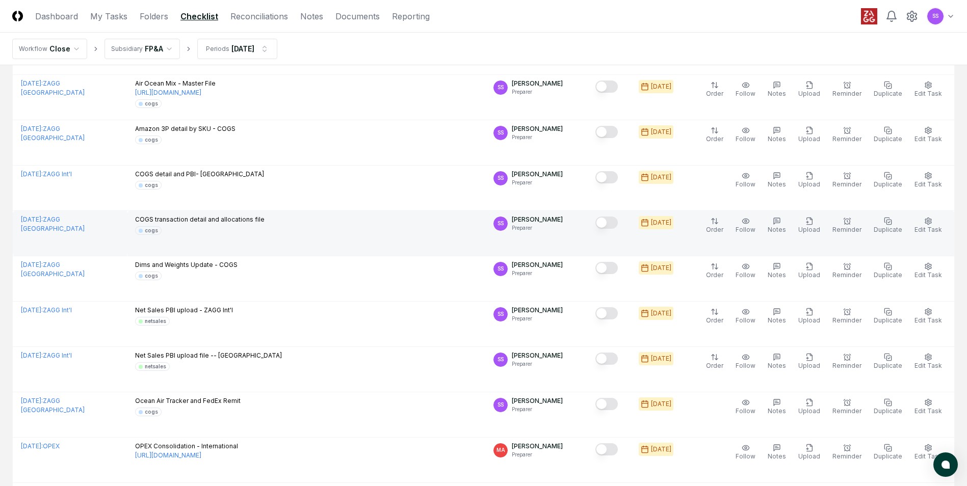
scroll to position [1122, 0]
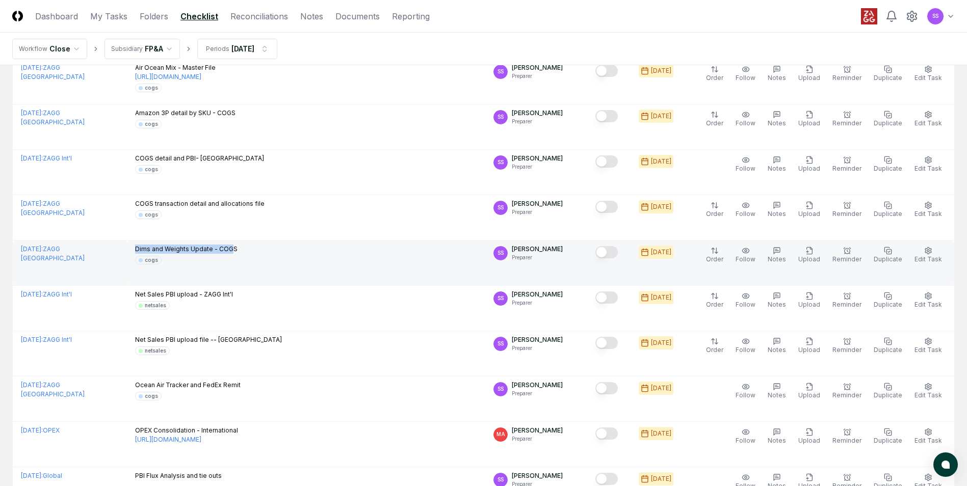
drag, startPoint x: 150, startPoint y: 247, endPoint x: 257, endPoint y: 250, distance: 107.6
click at [256, 250] on div "Dims and Weights Update - COGS cogs" at bounding box center [306, 255] width 342 height 20
click at [261, 250] on div "Dims and Weights Update - COGS cogs" at bounding box center [306, 255] width 342 height 20
drag, startPoint x: 151, startPoint y: 248, endPoint x: 259, endPoint y: 251, distance: 108.6
click at [259, 251] on div "Dims and Weights Update - COGS cogs" at bounding box center [306, 255] width 342 height 20
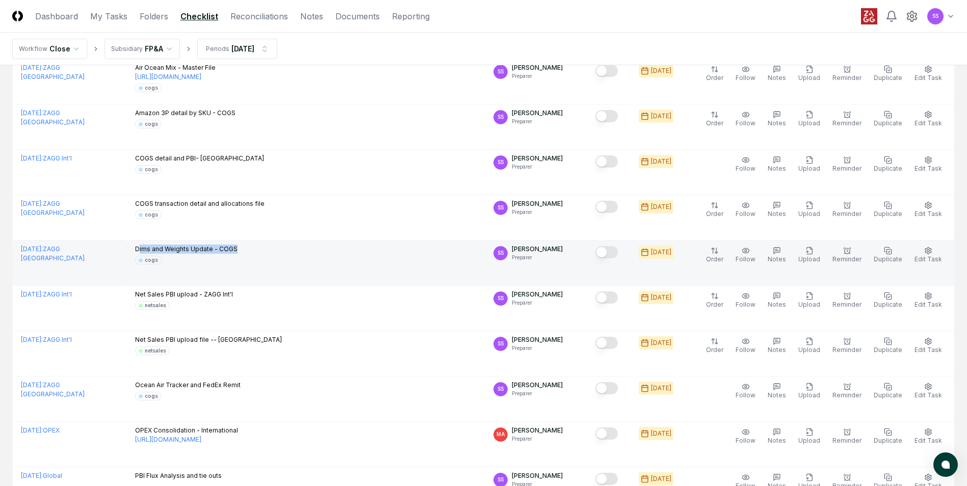
click at [259, 251] on div "Dims and Weights Update - COGS cogs" at bounding box center [306, 255] width 342 height 20
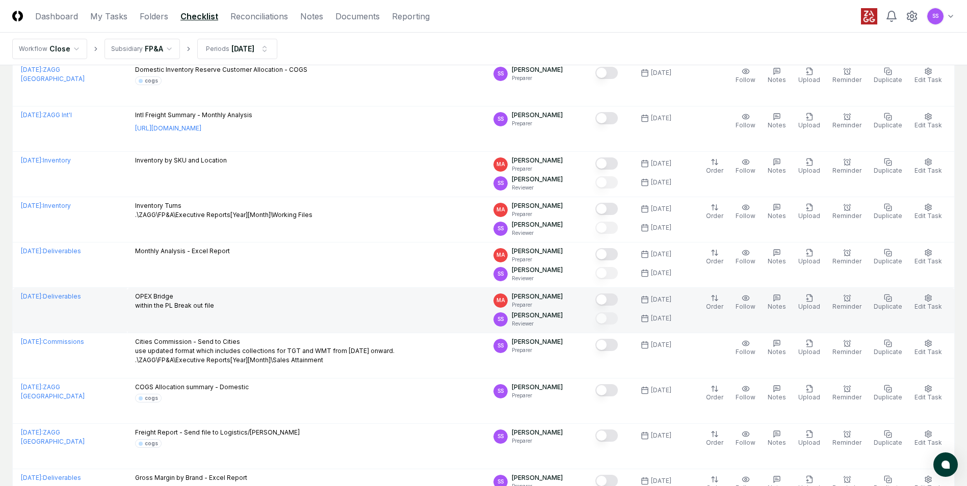
scroll to position [1682, 0]
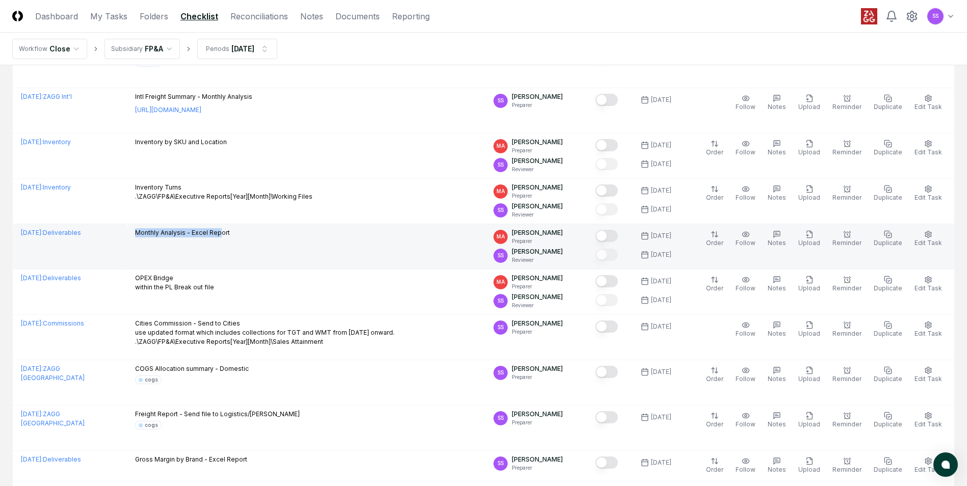
drag, startPoint x: 144, startPoint y: 230, endPoint x: 231, endPoint y: 235, distance: 87.3
click at [231, 235] on td "Monthly Analysis - Excel Report" at bounding box center [306, 246] width 358 height 45
drag, startPoint x: 231, startPoint y: 235, endPoint x: 328, endPoint y: 240, distance: 96.5
click at [328, 240] on td "Monthly Analysis - Excel Report" at bounding box center [306, 246] width 358 height 45
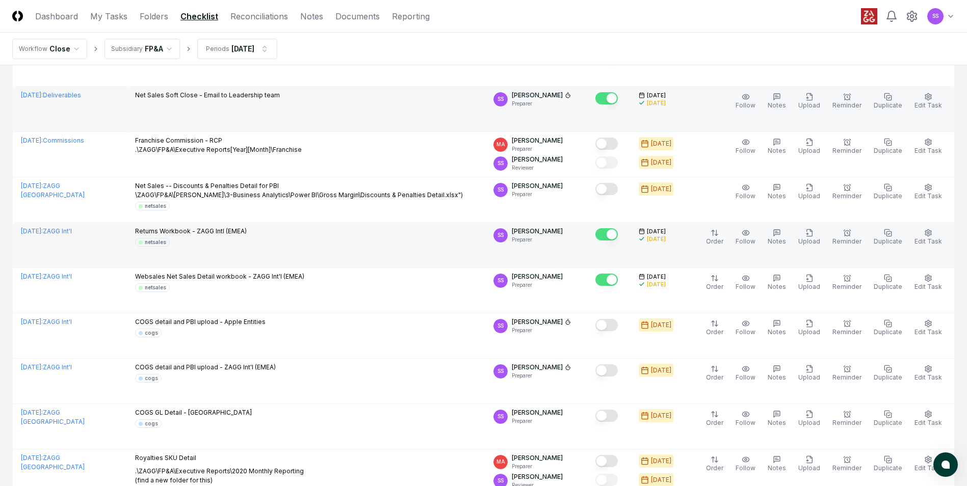
scroll to position [580, 0]
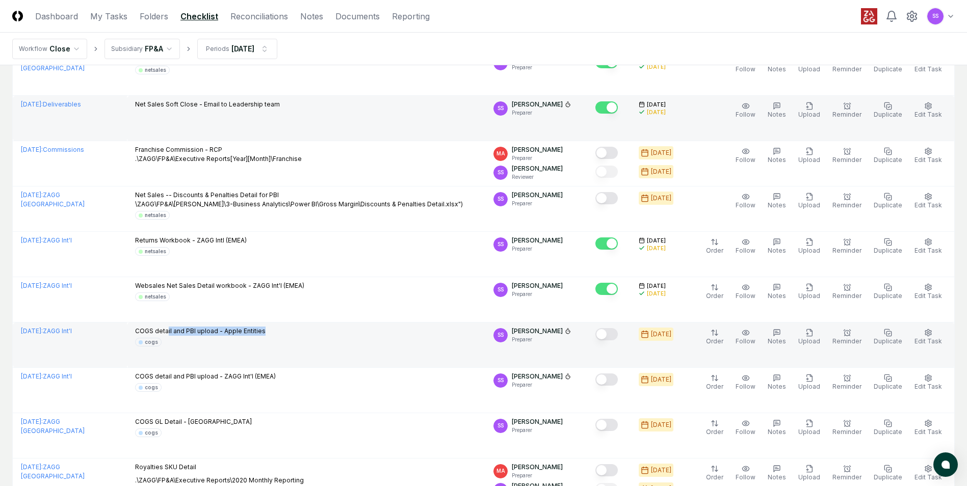
drag, startPoint x: 208, startPoint y: 330, endPoint x: 298, endPoint y: 335, distance: 90.3
click at [294, 334] on div "COGS detail and PBI upload - Apple Entities cogs" at bounding box center [306, 337] width 342 height 20
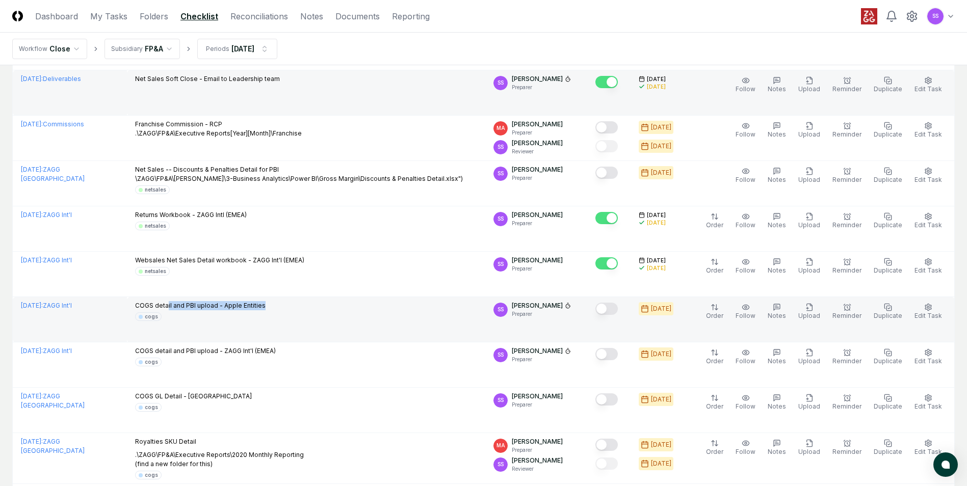
scroll to position [631, 0]
